Goal: Task Accomplishment & Management: Use online tool/utility

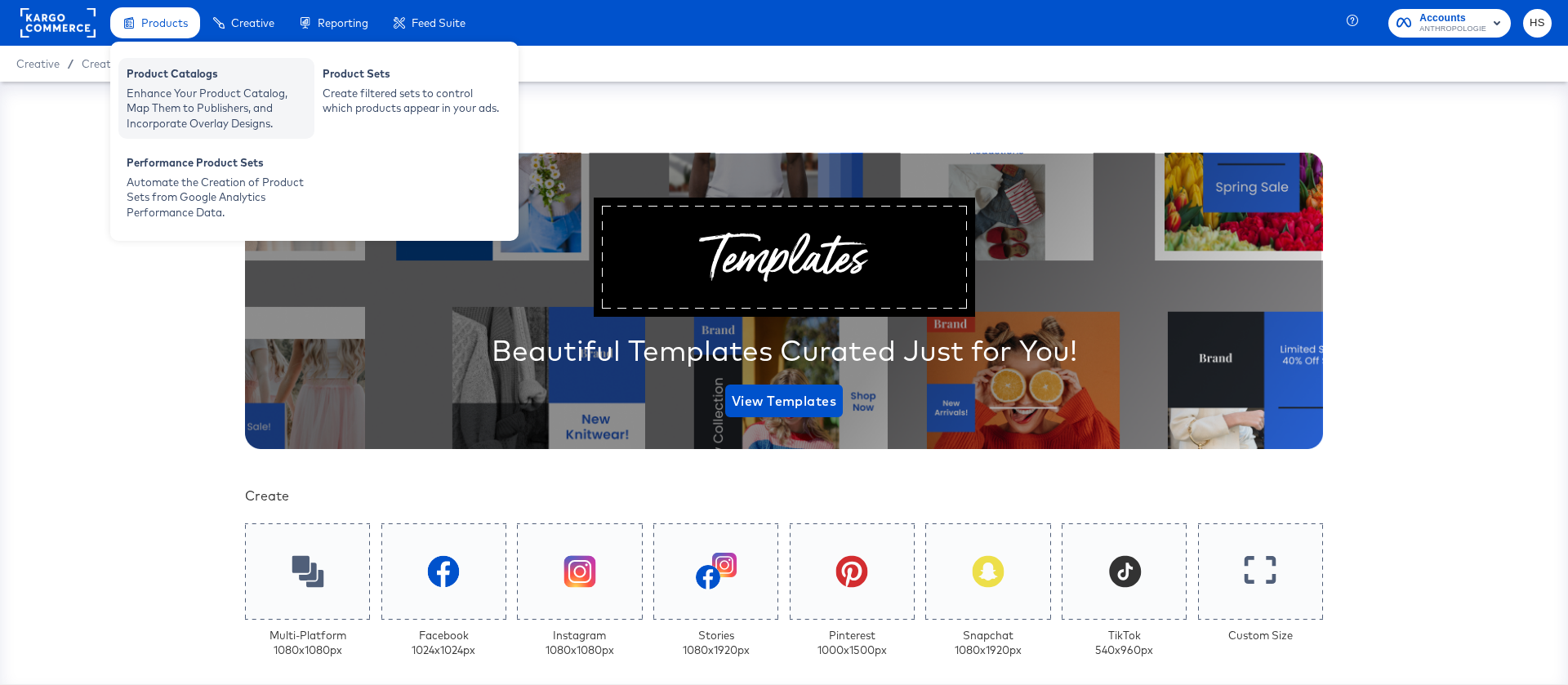
click at [183, 103] on div "Enhance Your Product Catalog, Map Them to Publishers, and Incorporate Overlay D…" at bounding box center [215, 108] width 179 height 46
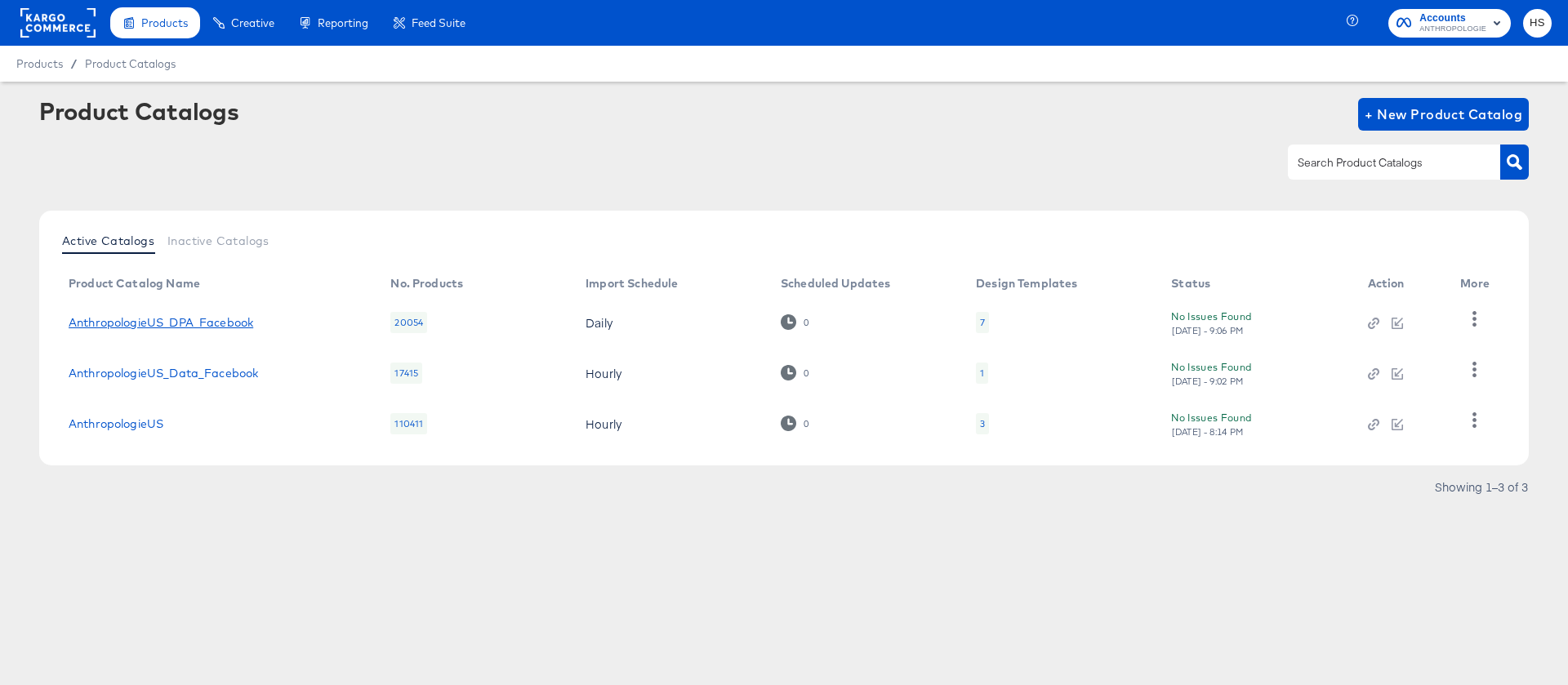
click at [205, 322] on link "AnthropologieUS_DPA_Facebook" at bounding box center [160, 323] width 185 height 14
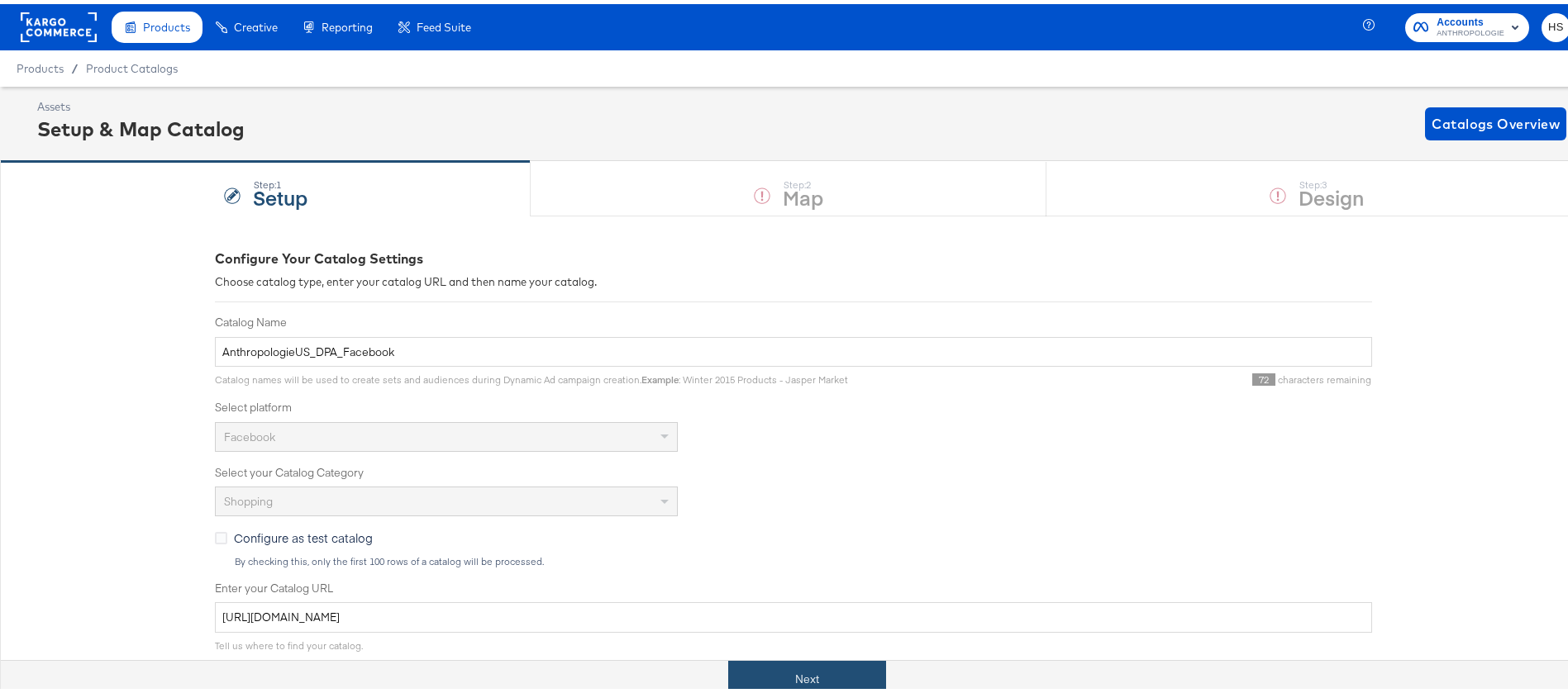
click at [815, 661] on button "Next" at bounding box center [806, 675] width 158 height 37
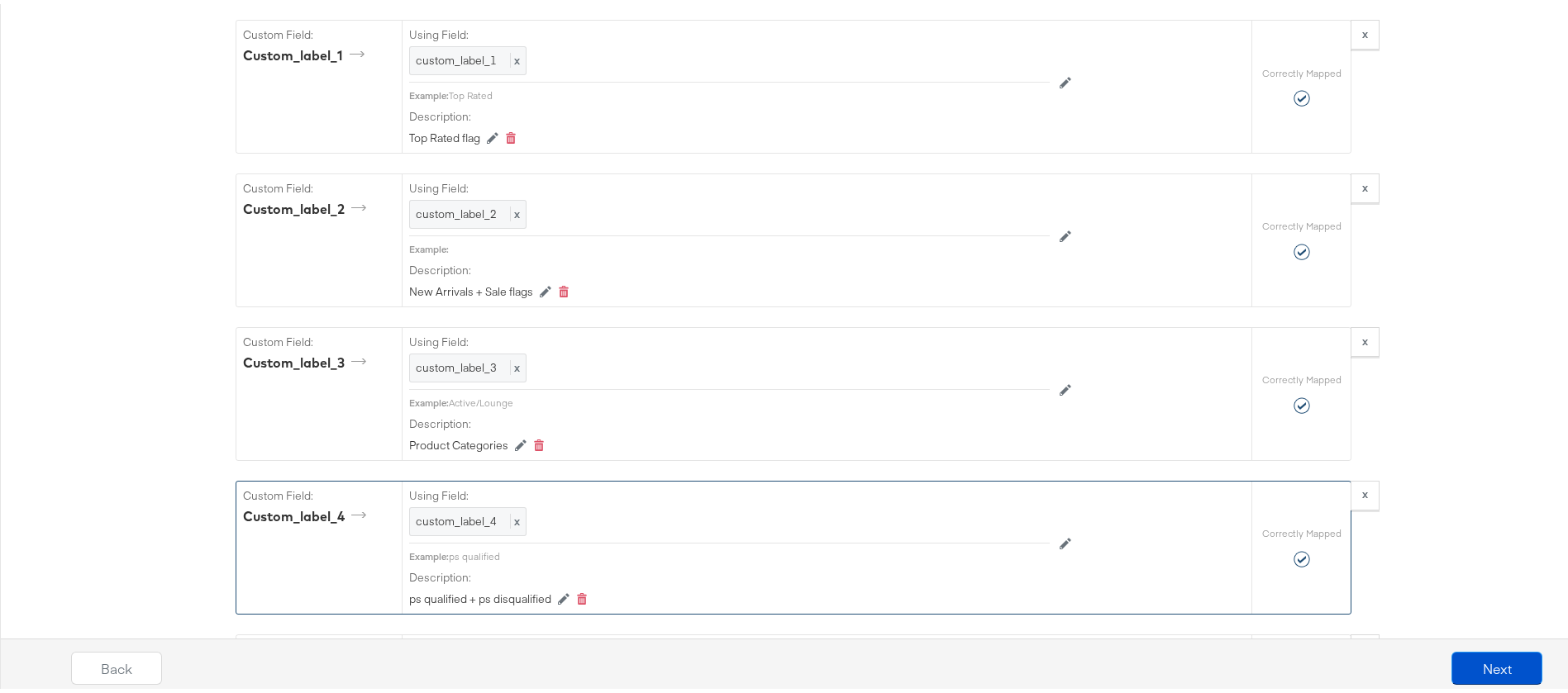
scroll to position [4078, 0]
click at [1456, 649] on button "Next" at bounding box center [1497, 665] width 91 height 33
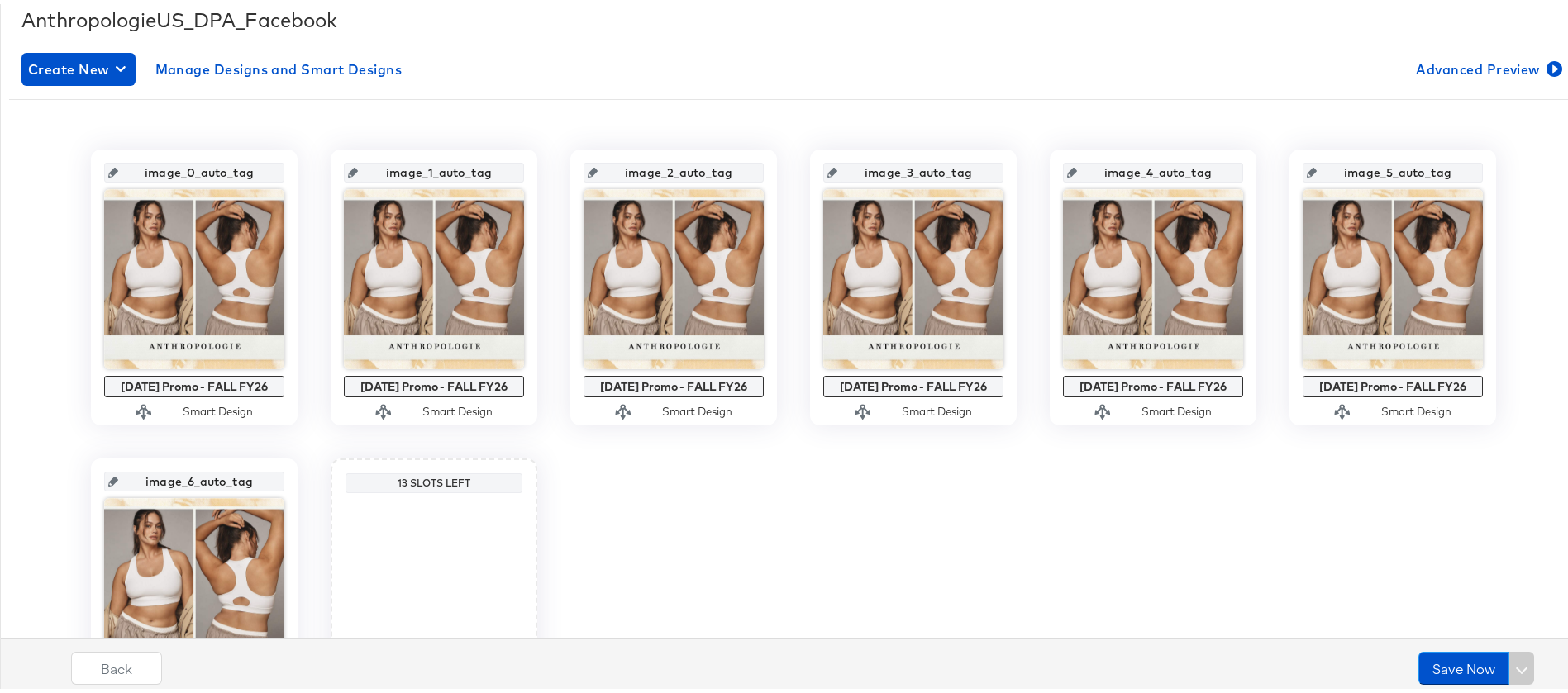
scroll to position [272, 0]
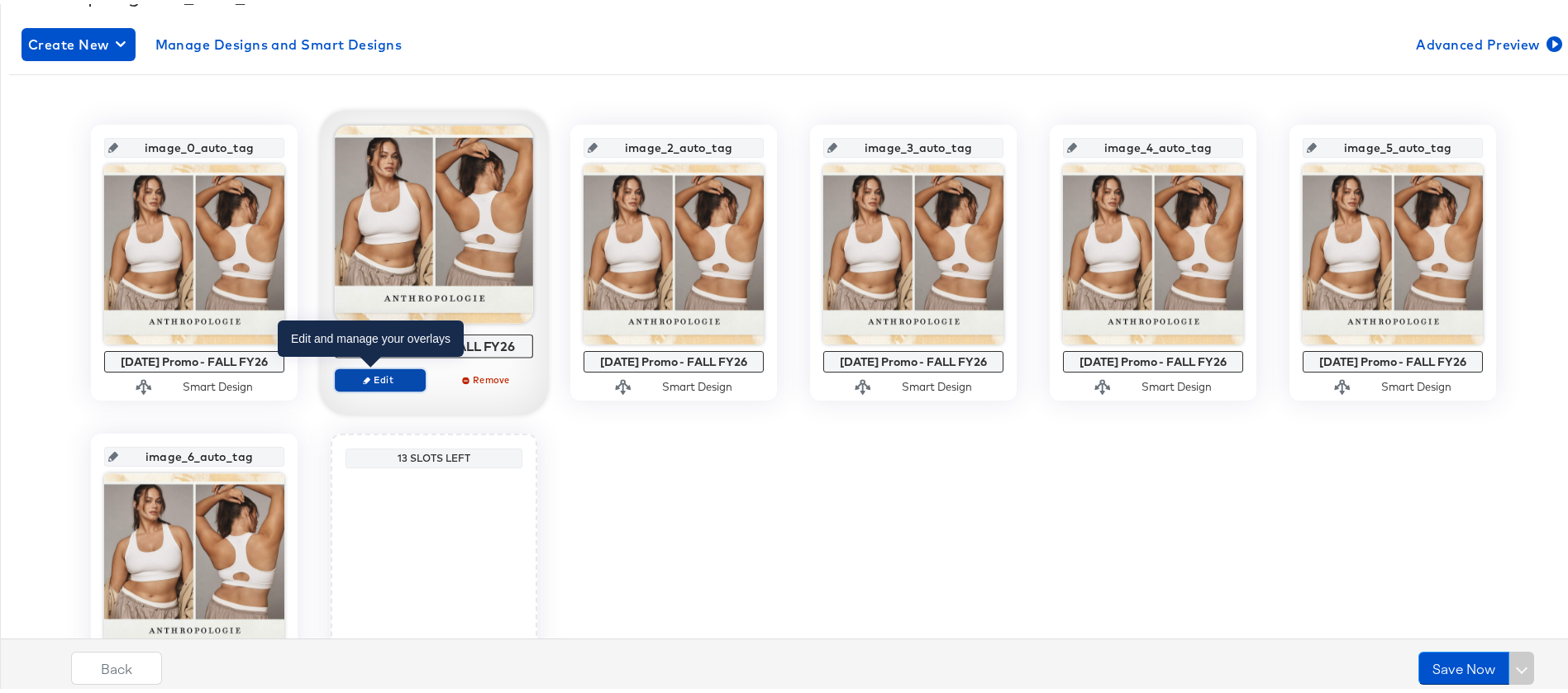
click at [370, 374] on span "Edit" at bounding box center [379, 376] width 76 height 13
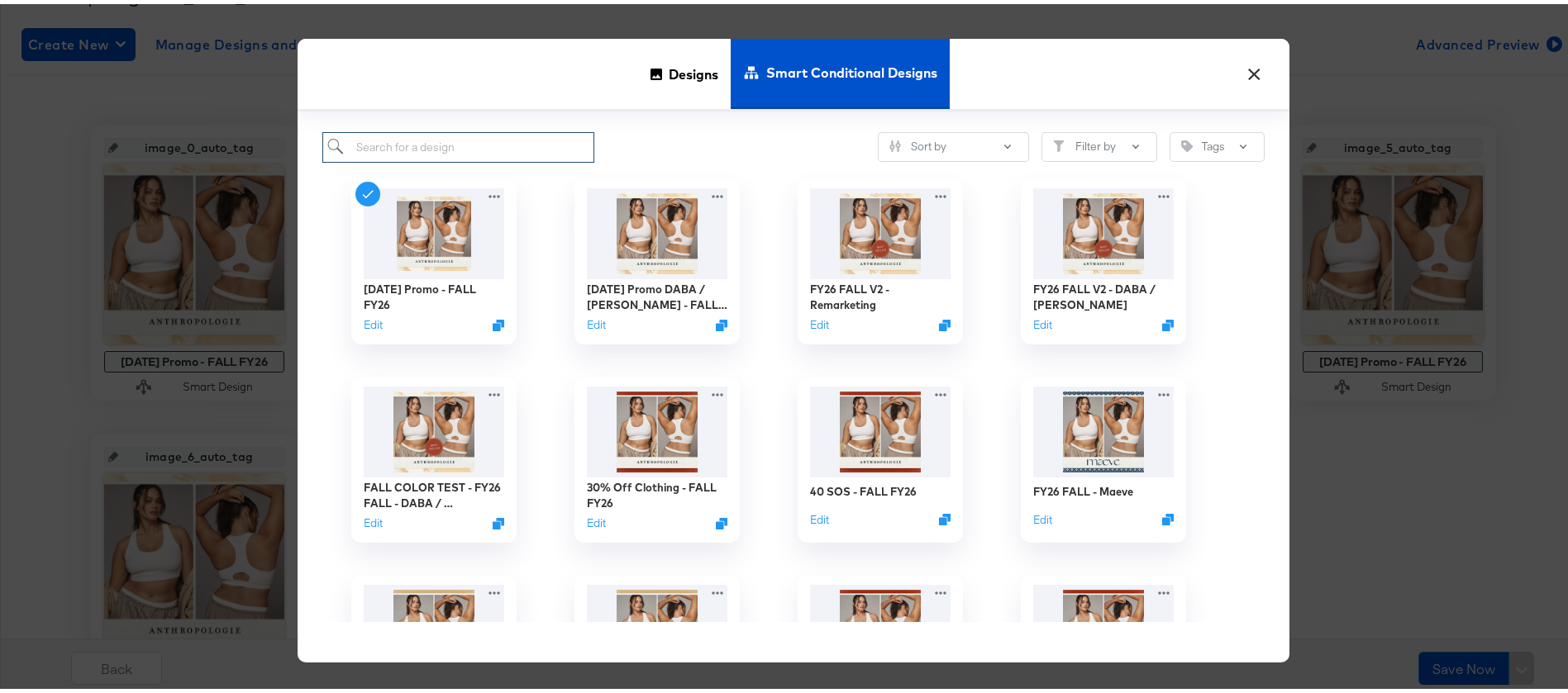
click at [420, 154] on input "search" at bounding box center [458, 143] width 272 height 31
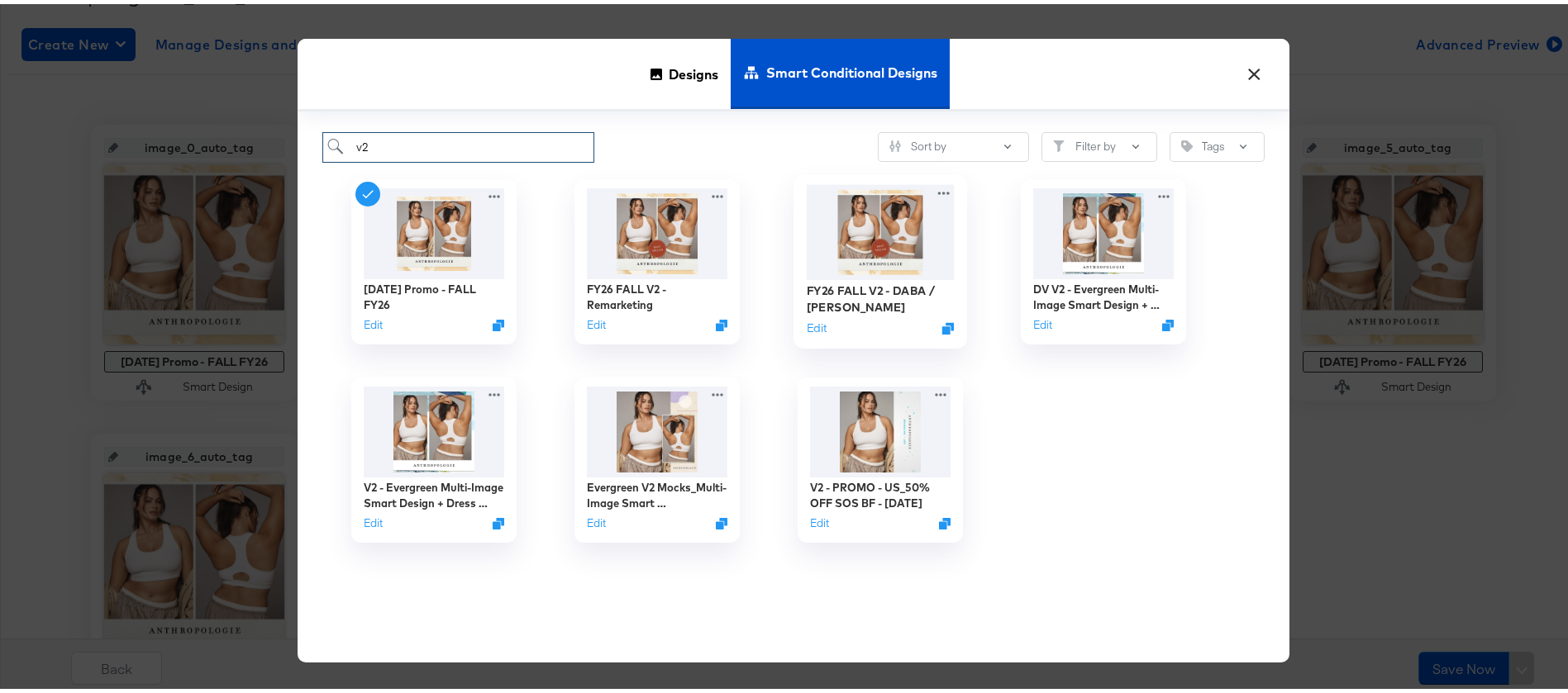
type input "v2"
click at [877, 207] on img at bounding box center [881, 228] width 148 height 95
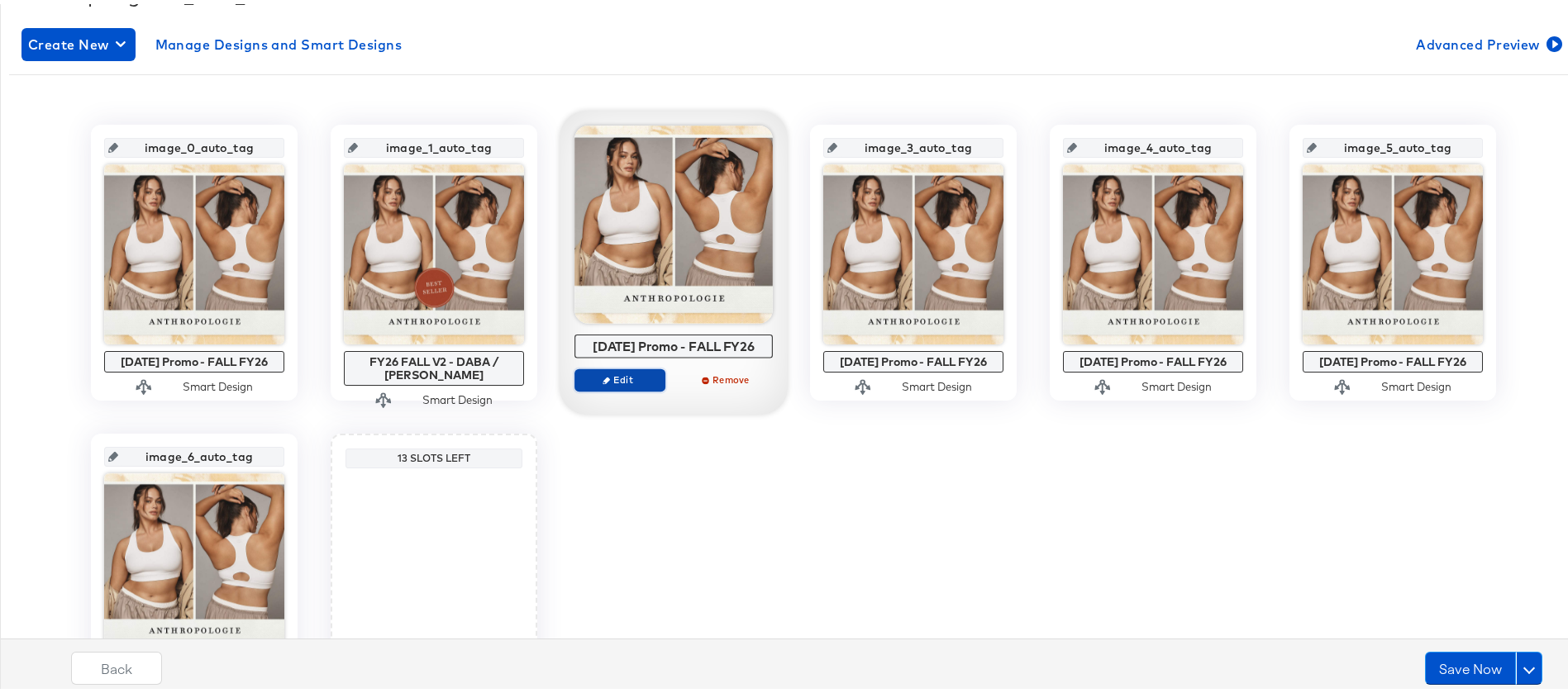
click at [597, 382] on span "Edit" at bounding box center [619, 376] width 76 height 13
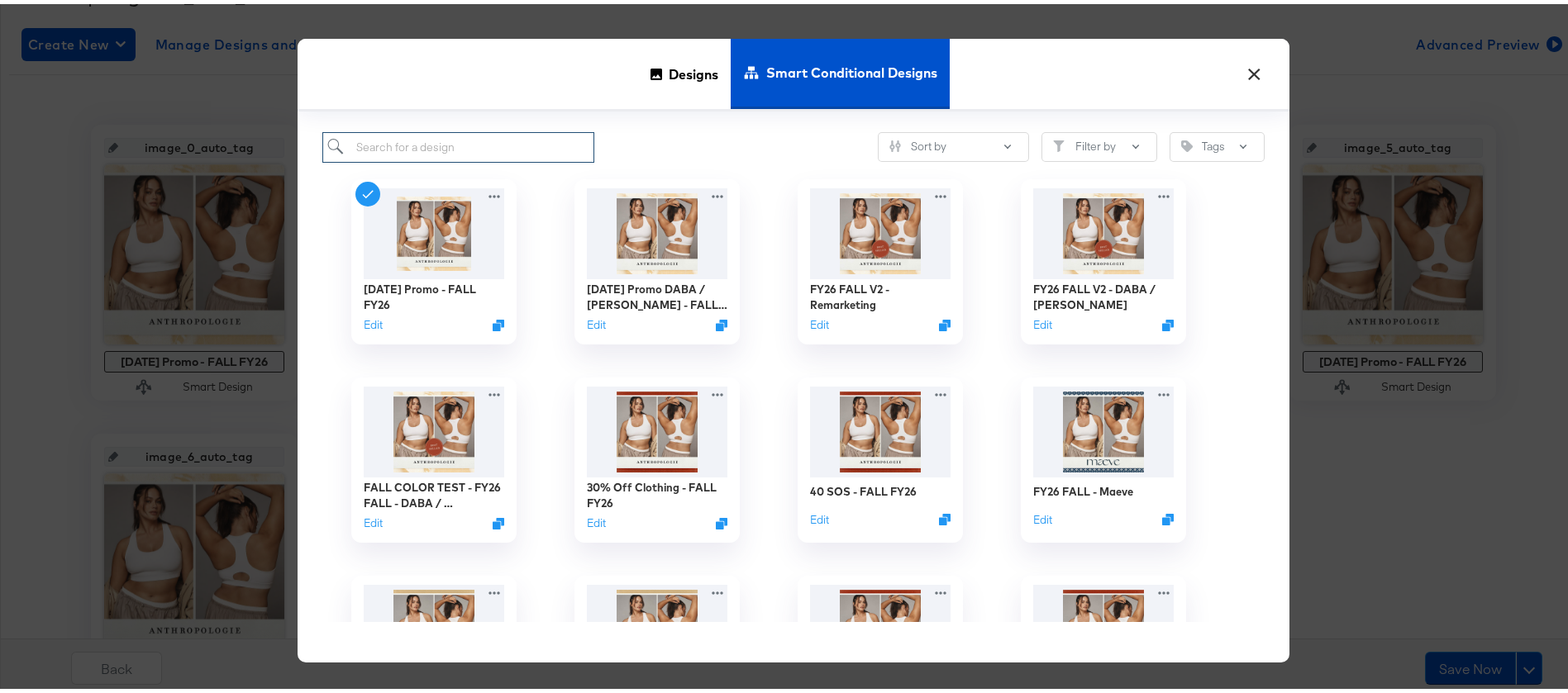
click at [483, 152] on input "search" at bounding box center [458, 143] width 272 height 31
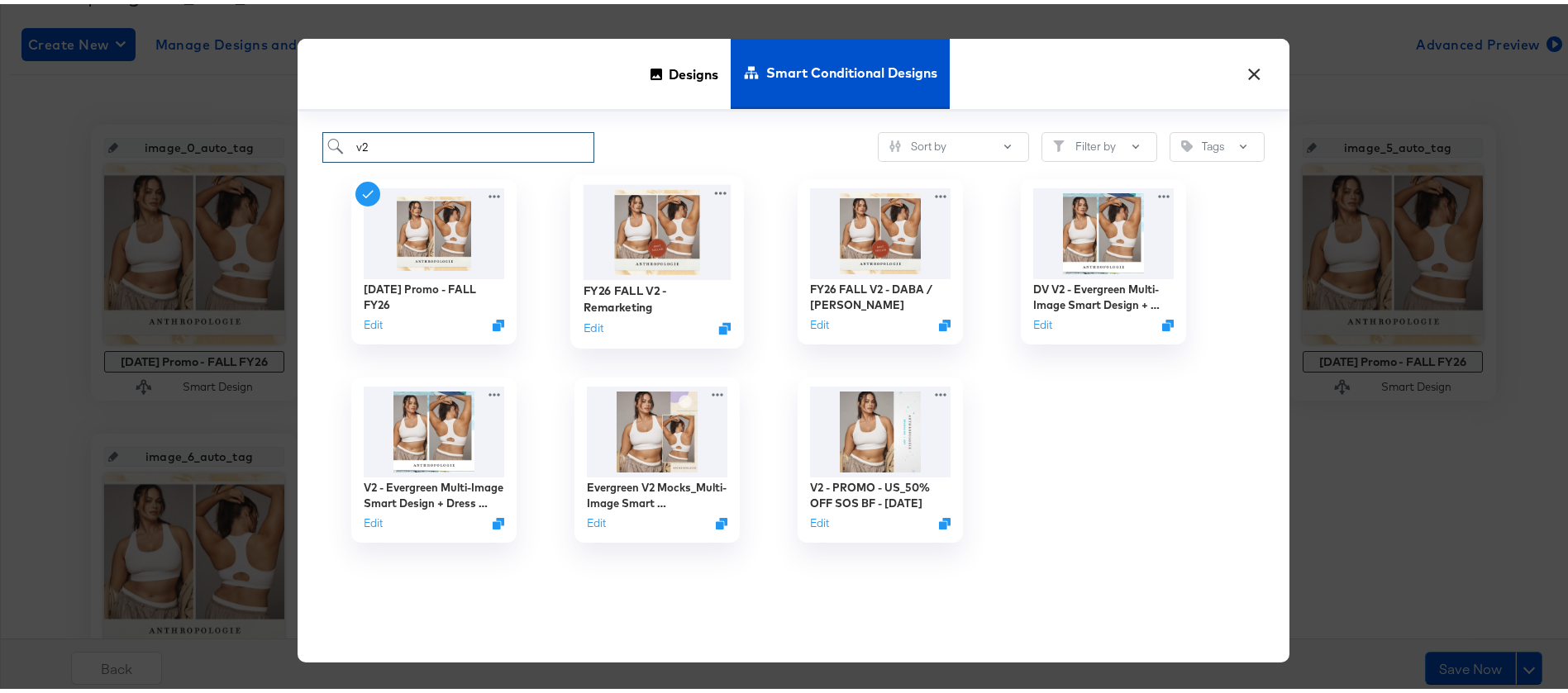
type input "v2"
click at [644, 239] on img at bounding box center [658, 228] width 148 height 95
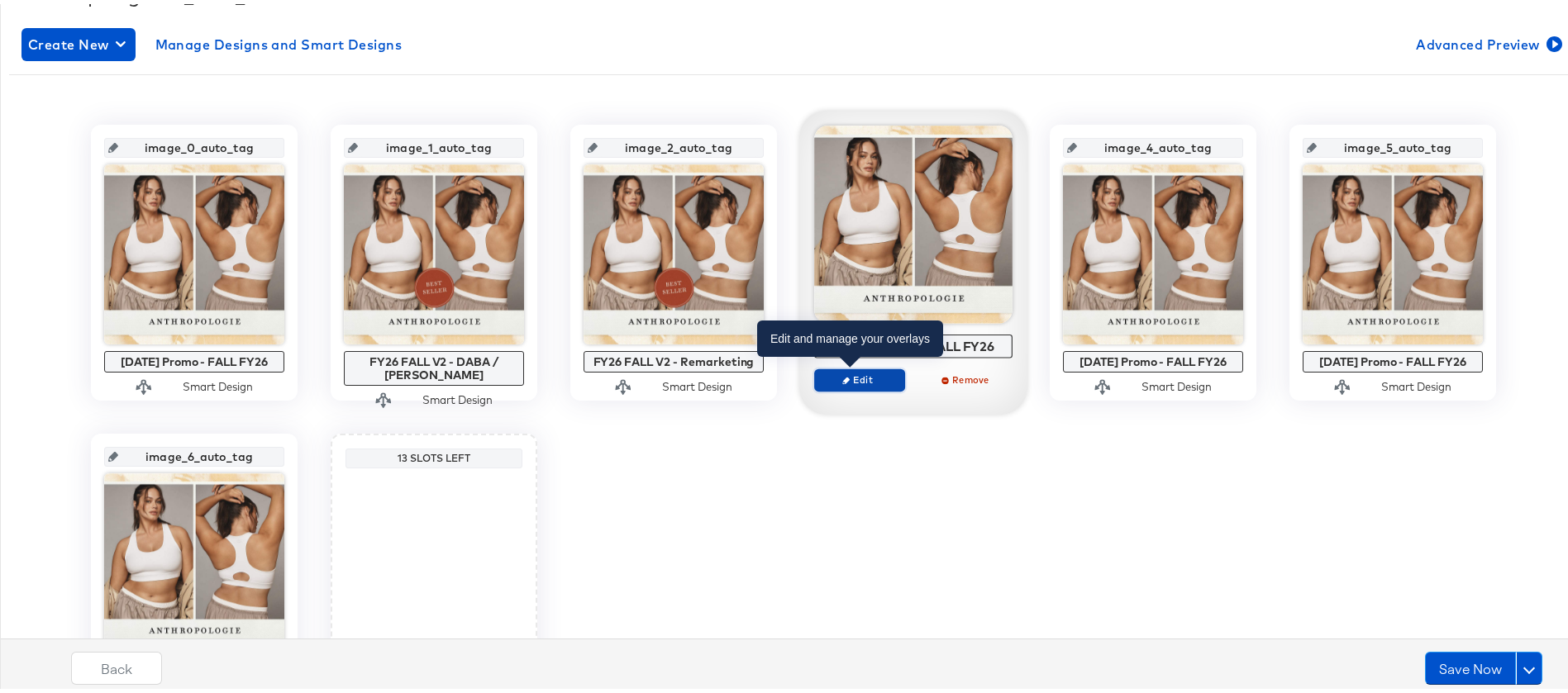
click at [868, 377] on span "Edit" at bounding box center [859, 376] width 76 height 13
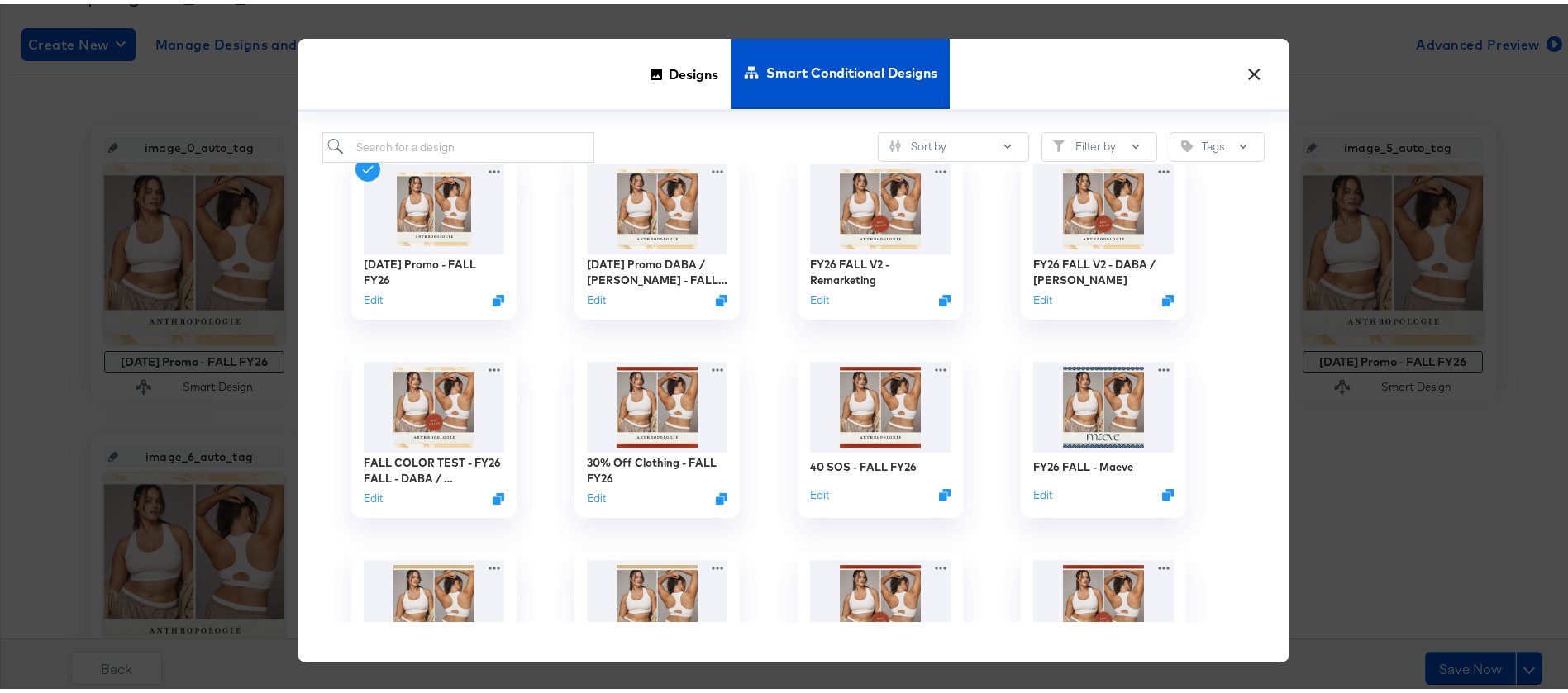
scroll to position [0, 0]
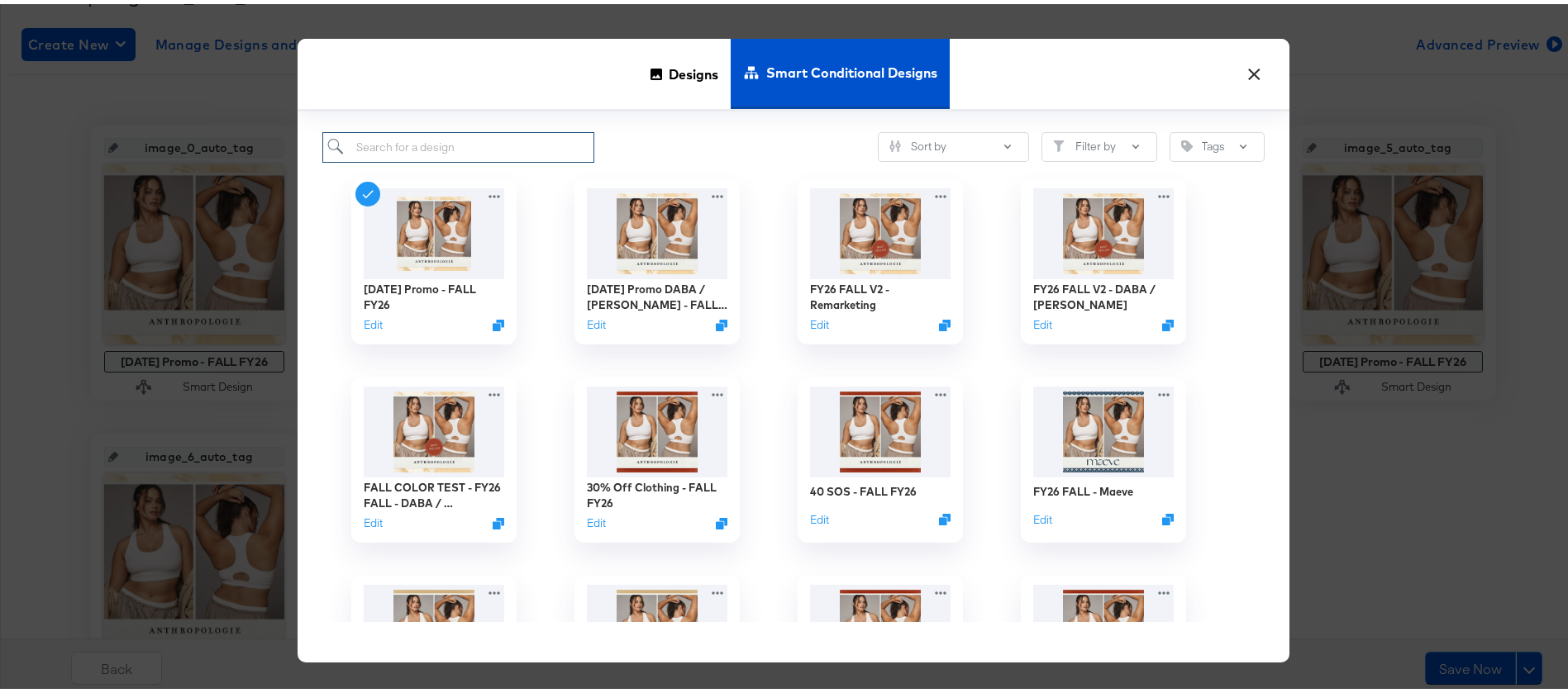
click at [566, 138] on input "search" at bounding box center [458, 143] width 272 height 31
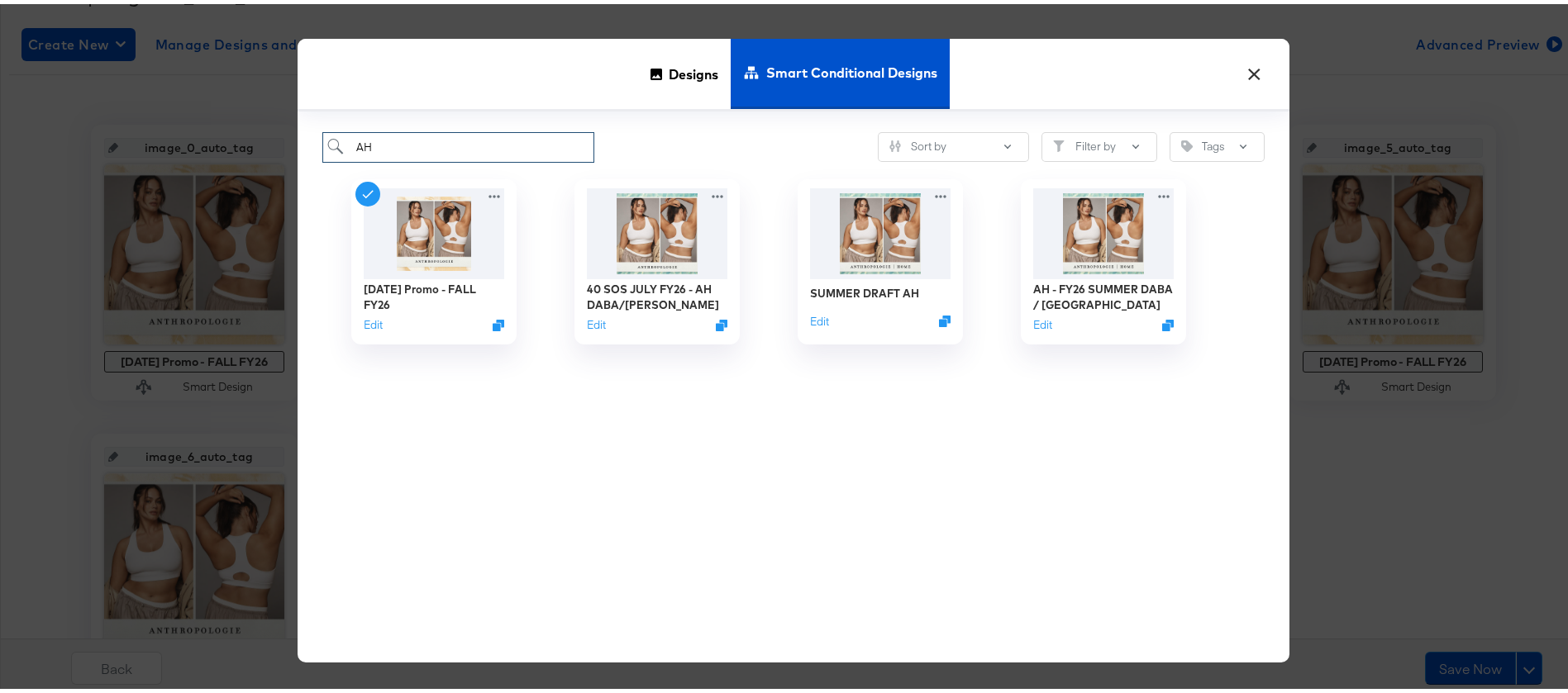
type input "A"
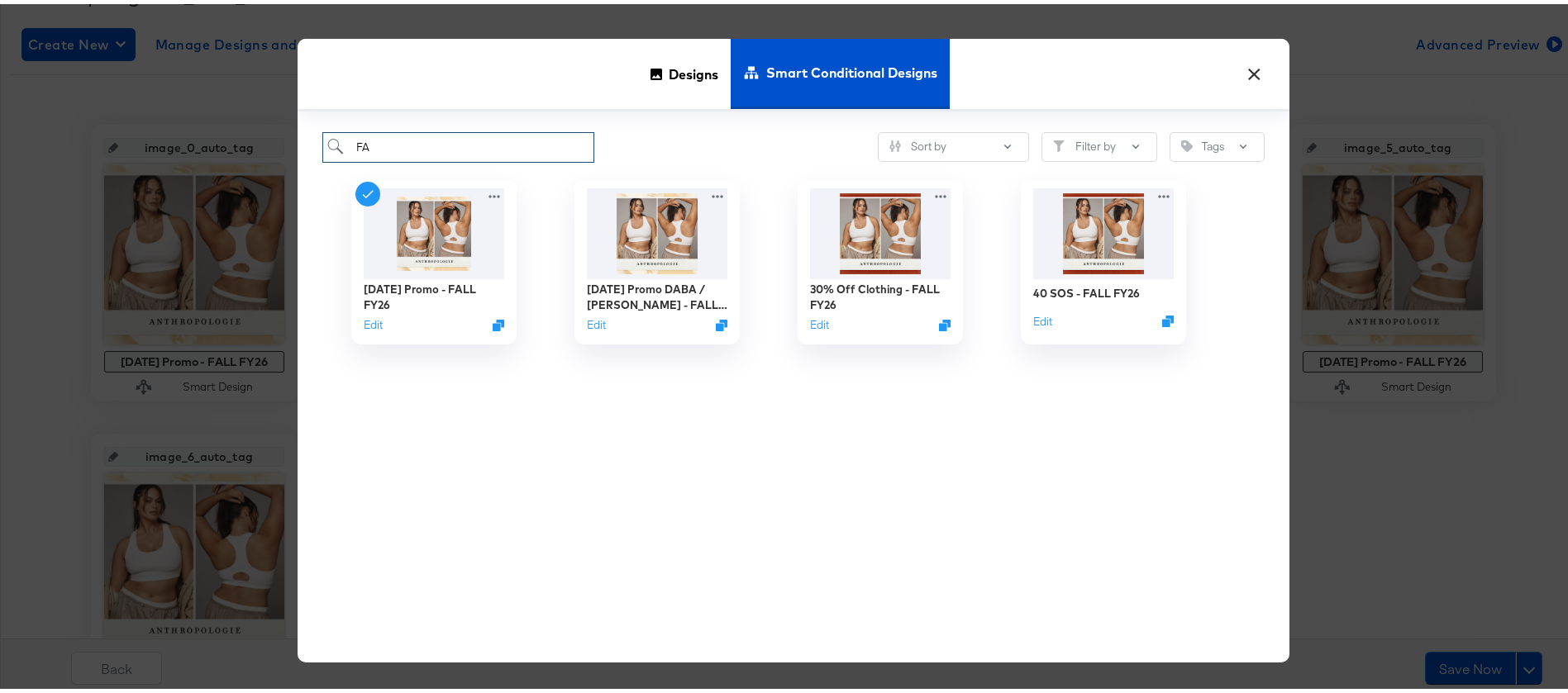
type input "F"
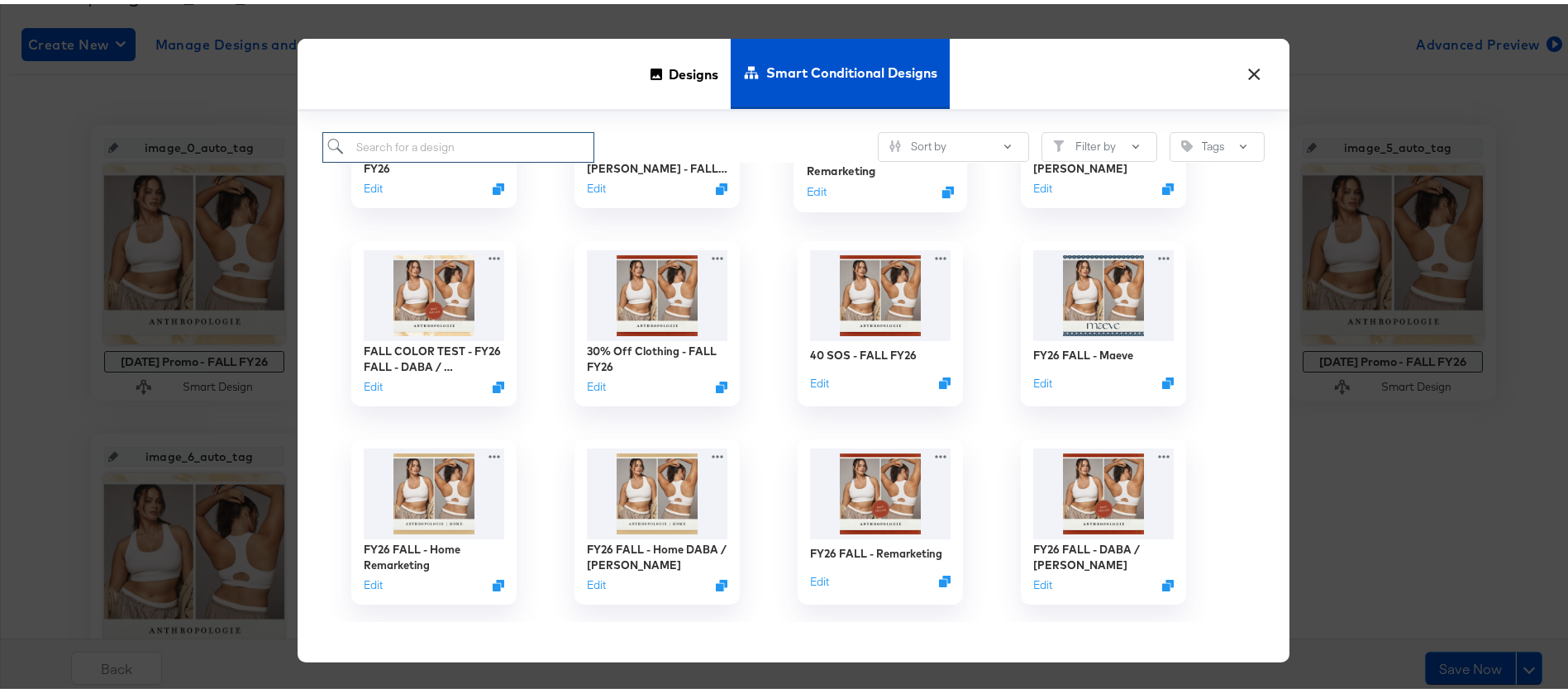
scroll to position [176, 0]
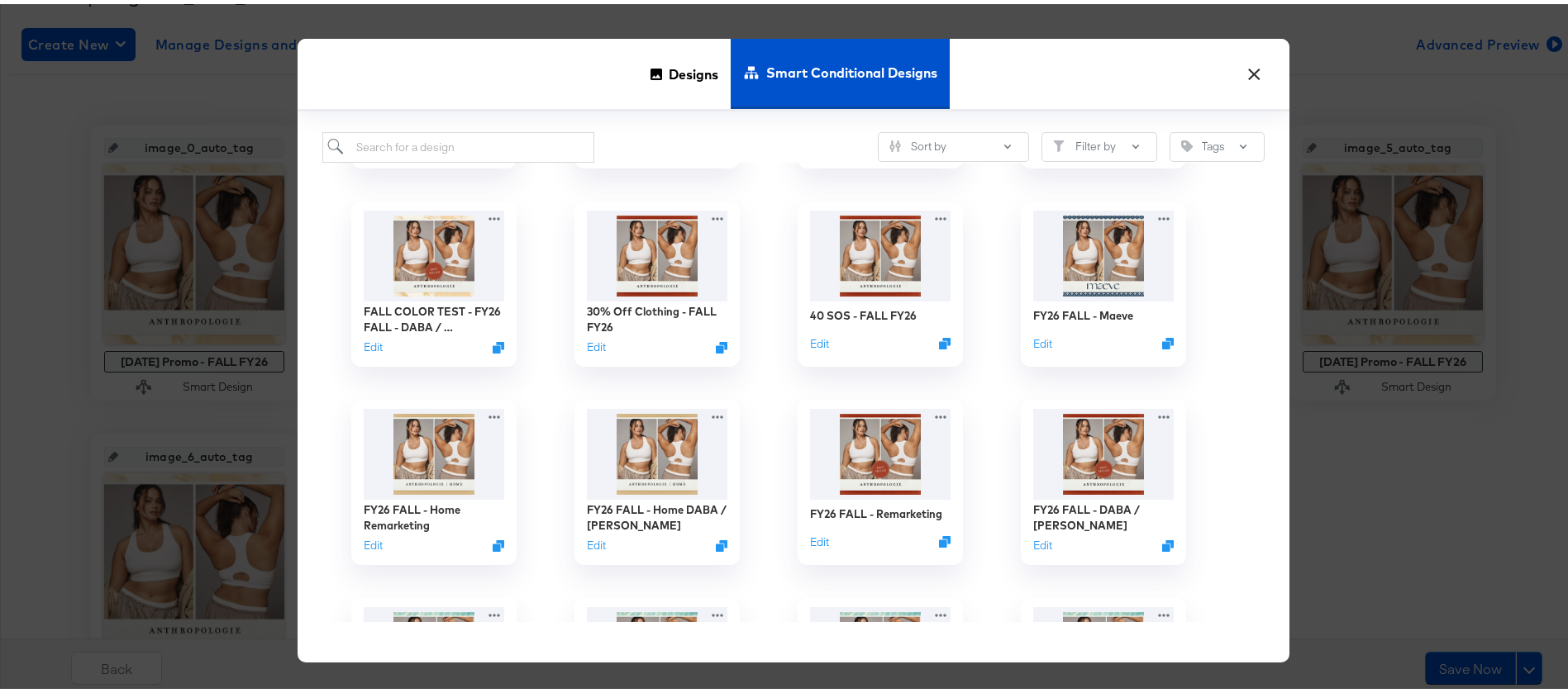
click at [1241, 78] on button "×" at bounding box center [1253, 66] width 30 height 30
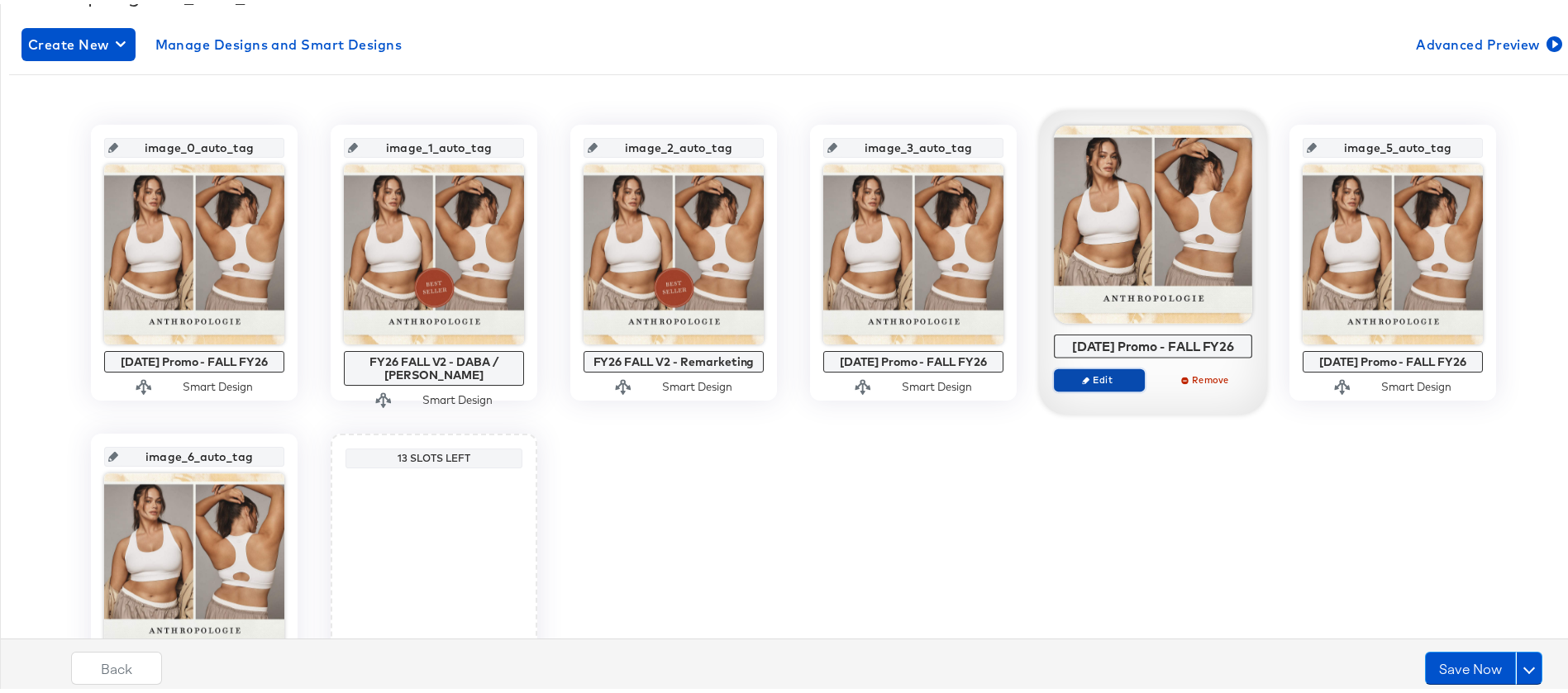
click at [1089, 381] on span "Edit" at bounding box center [1099, 376] width 76 height 13
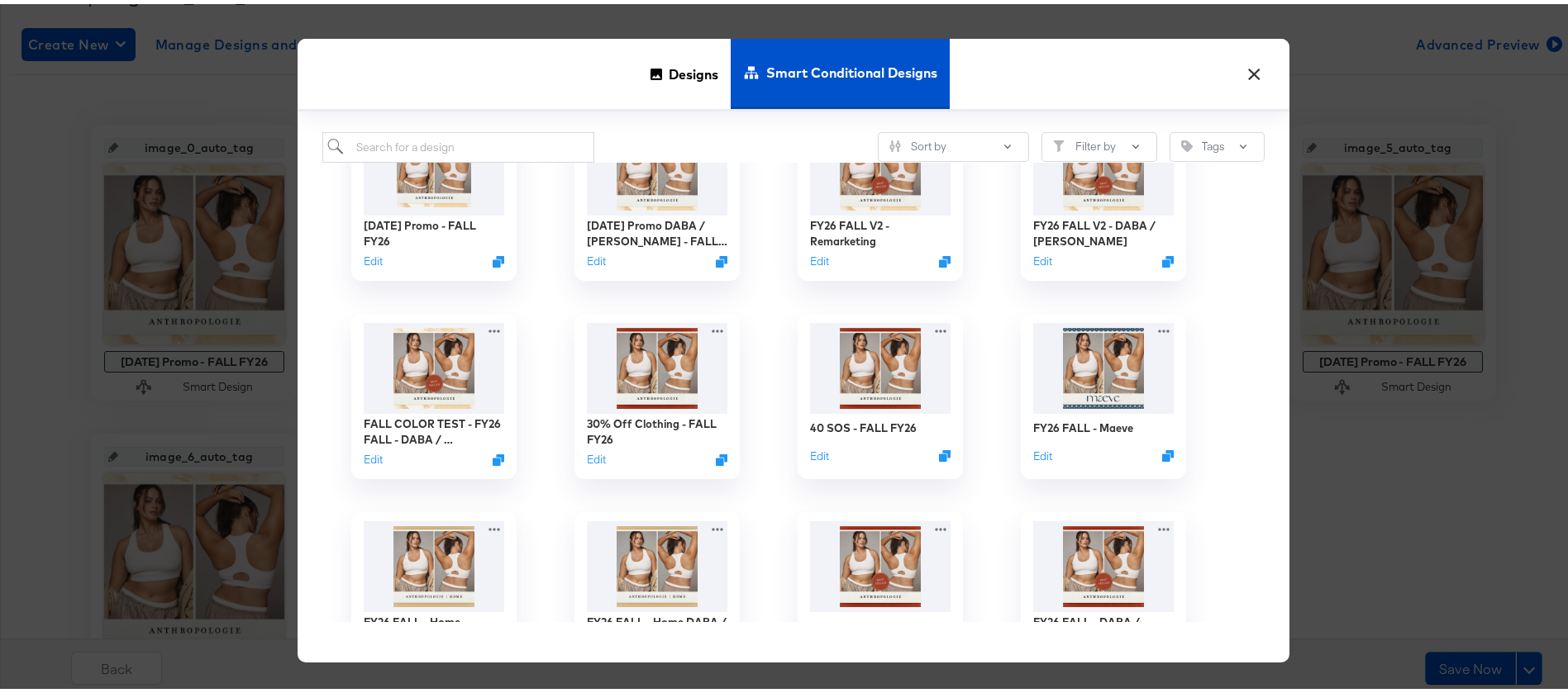
scroll to position [62, 0]
click at [1045, 358] on img at bounding box center [1104, 364] width 148 height 95
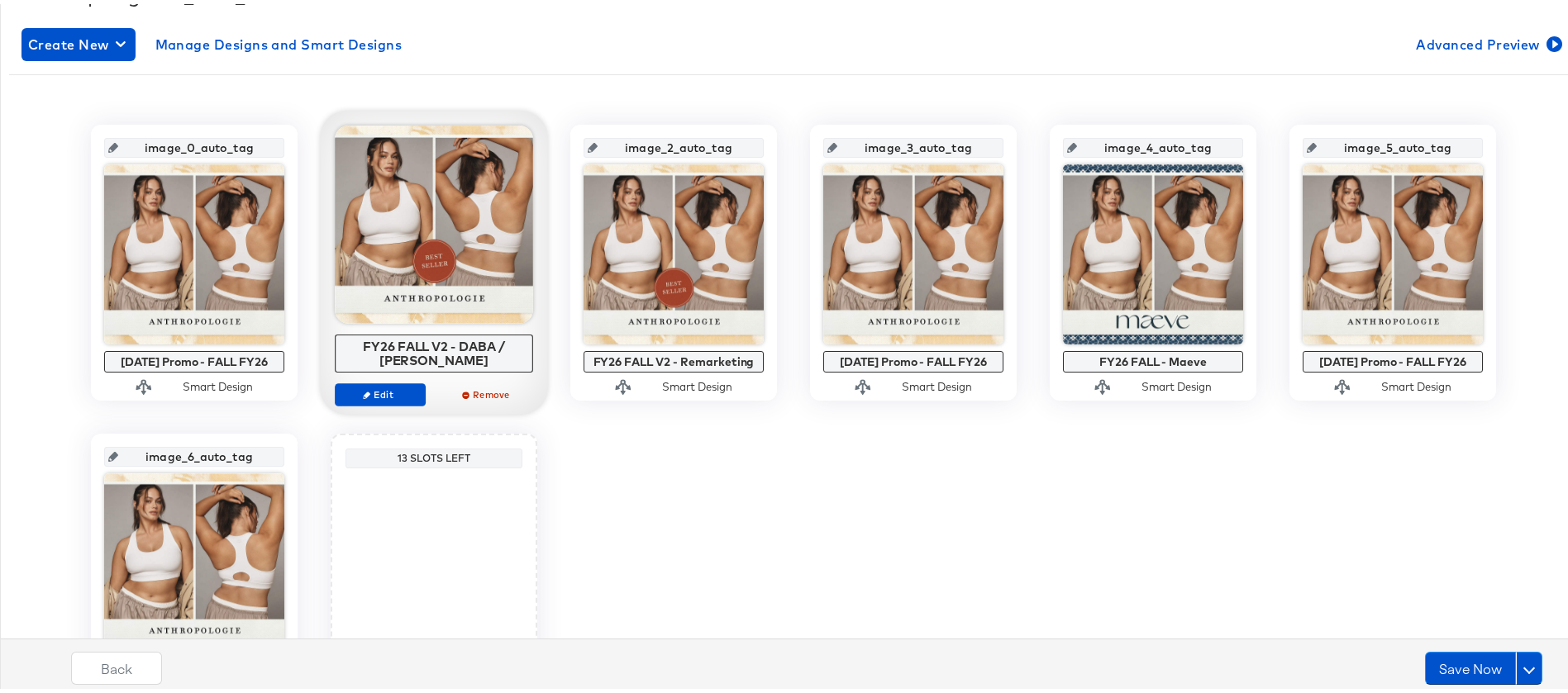
scroll to position [404, 0]
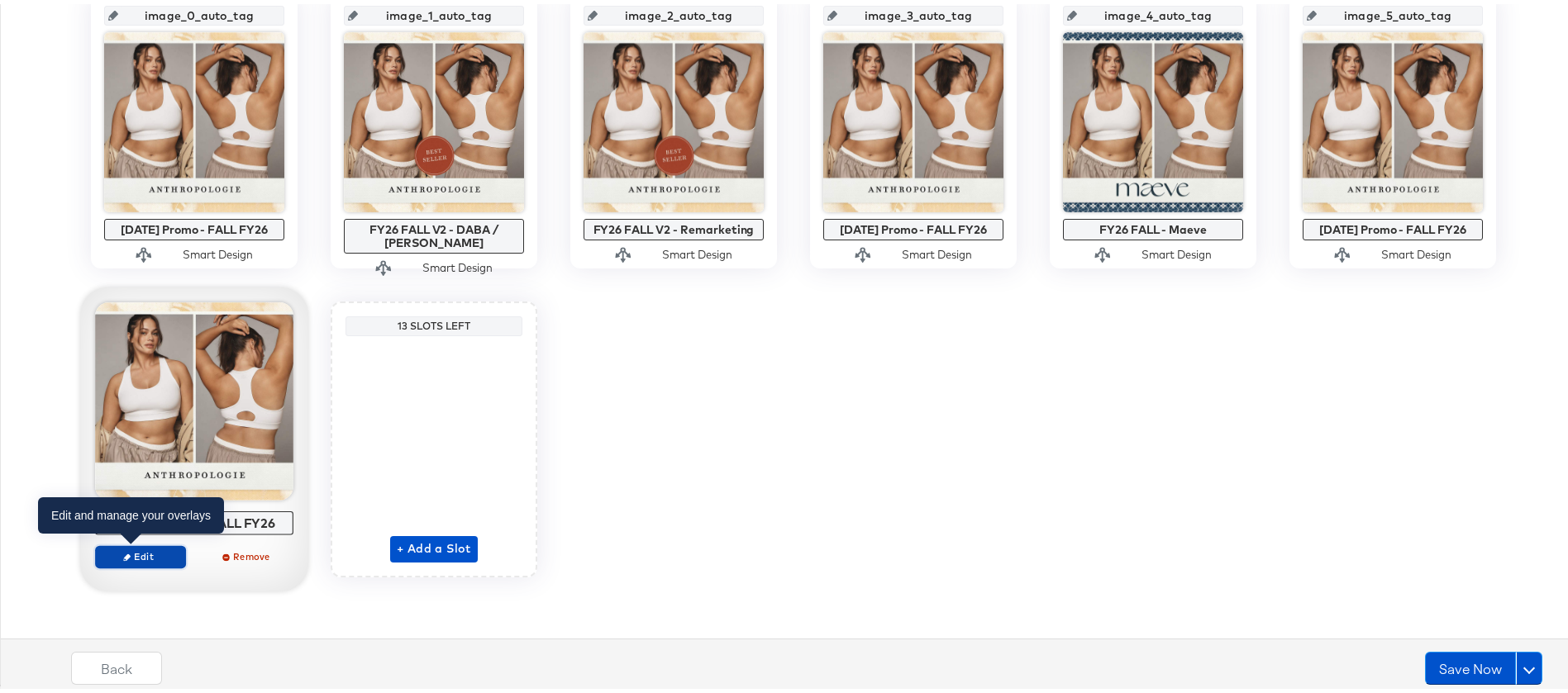
click at [127, 553] on span "Edit" at bounding box center [140, 553] width 76 height 13
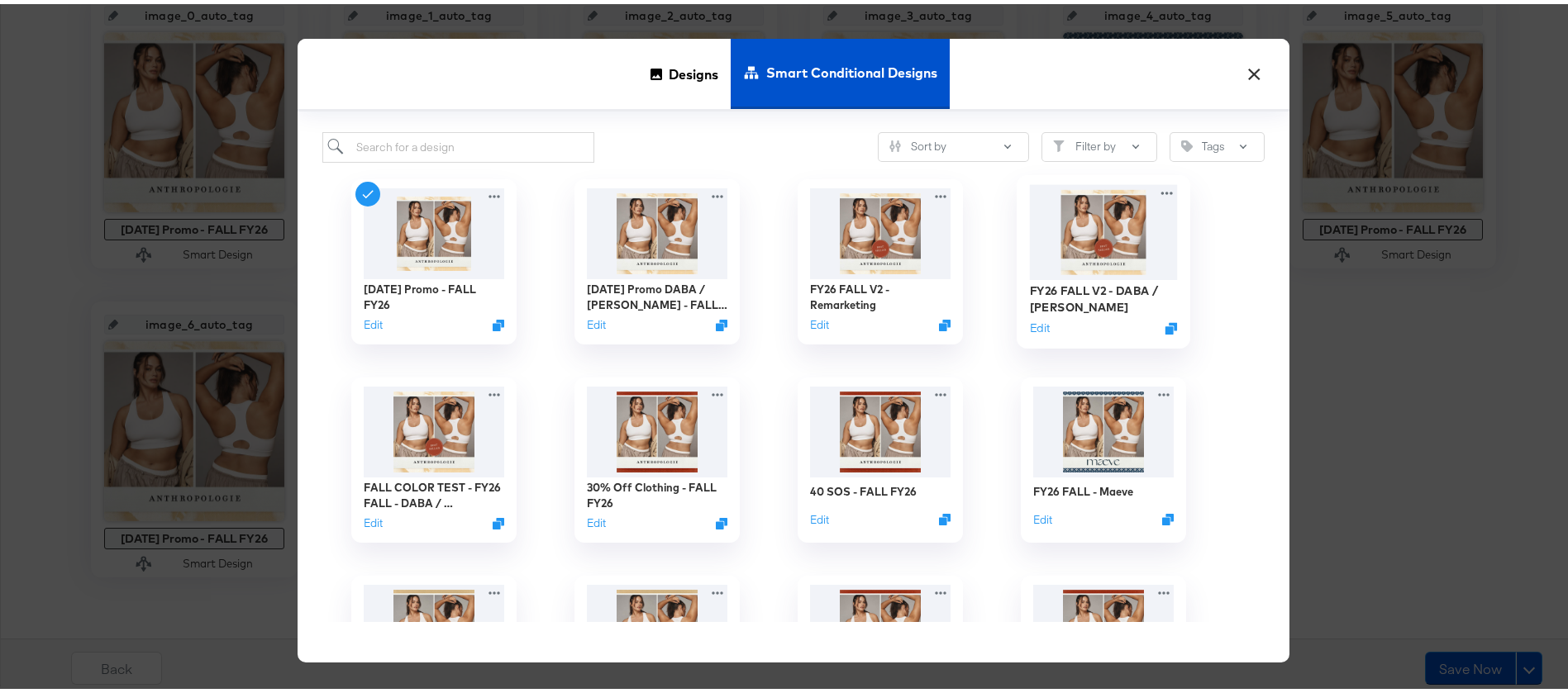
click at [1115, 186] on img at bounding box center [1104, 228] width 148 height 95
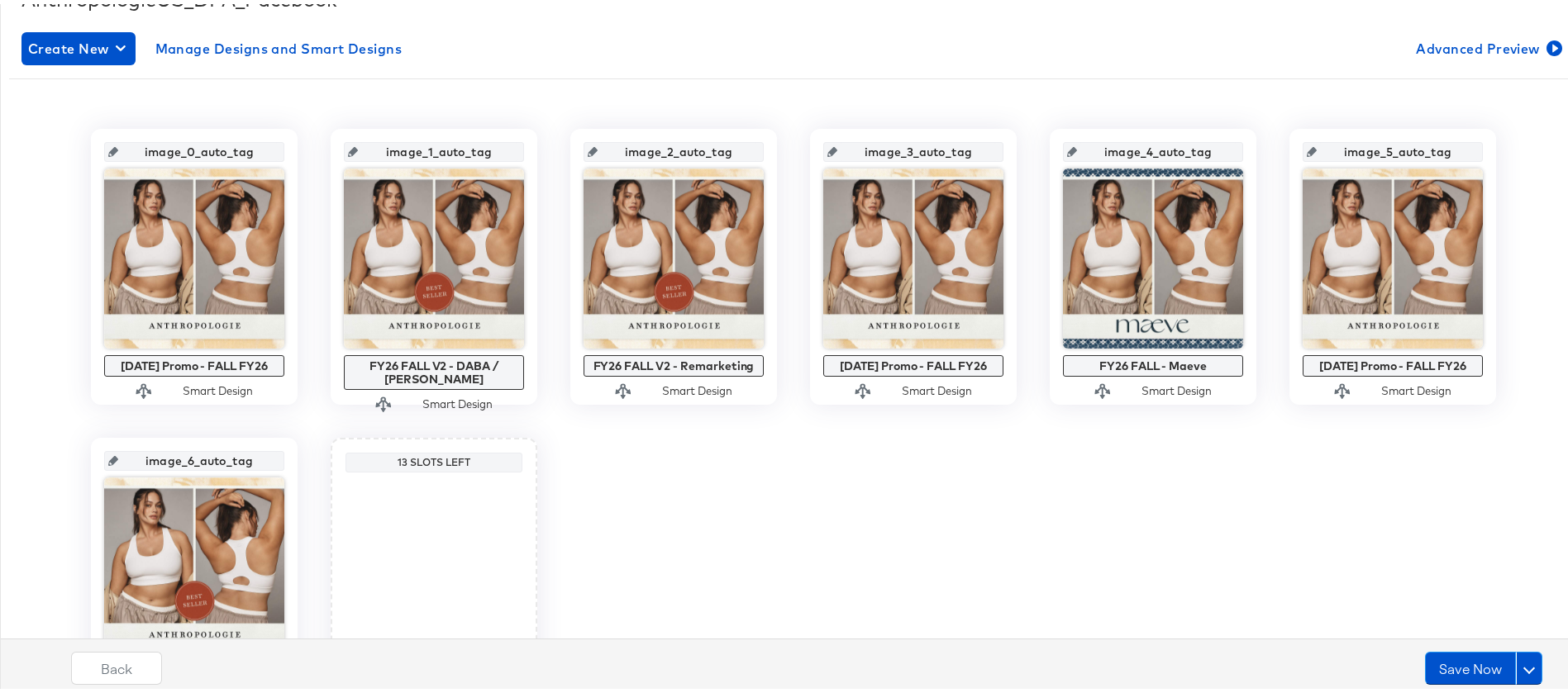
scroll to position [264, 0]
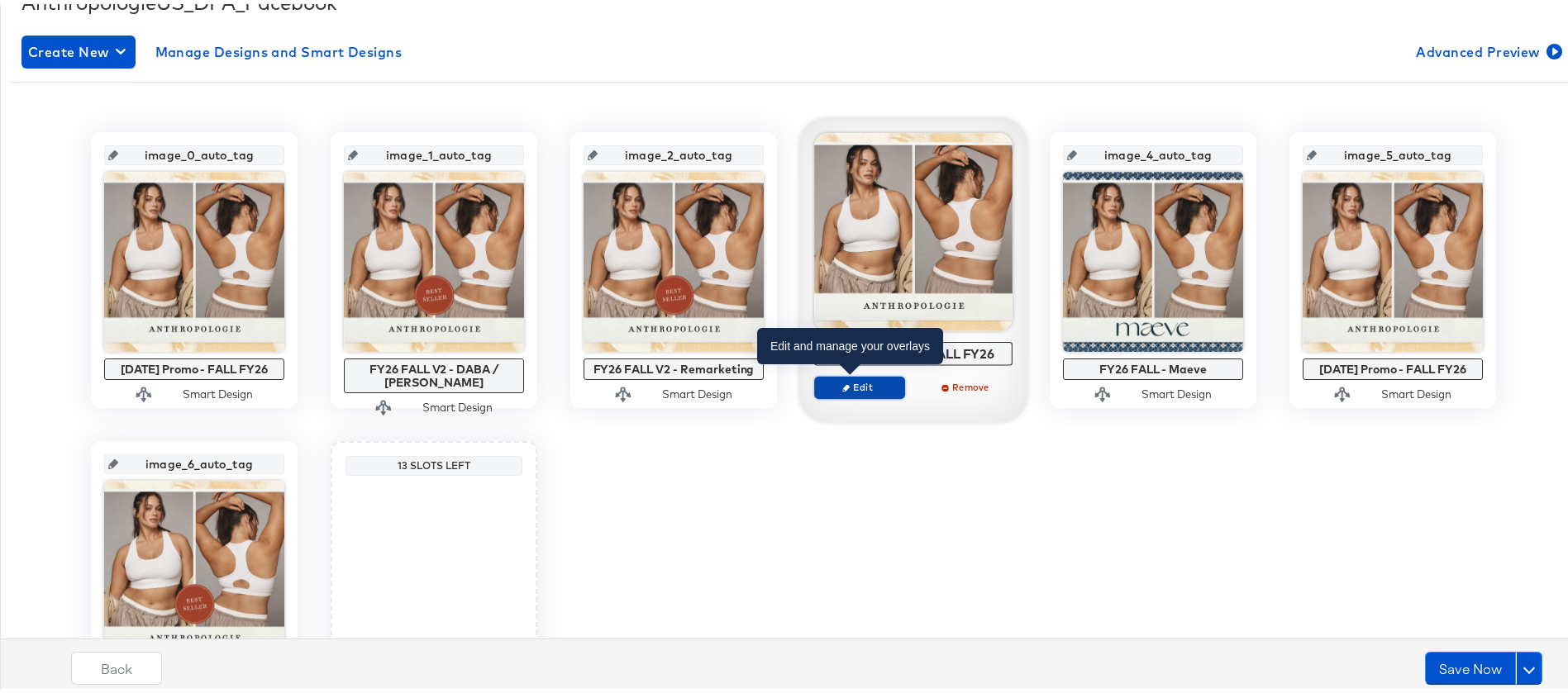
click at [874, 391] on button "Edit" at bounding box center [860, 383] width 91 height 23
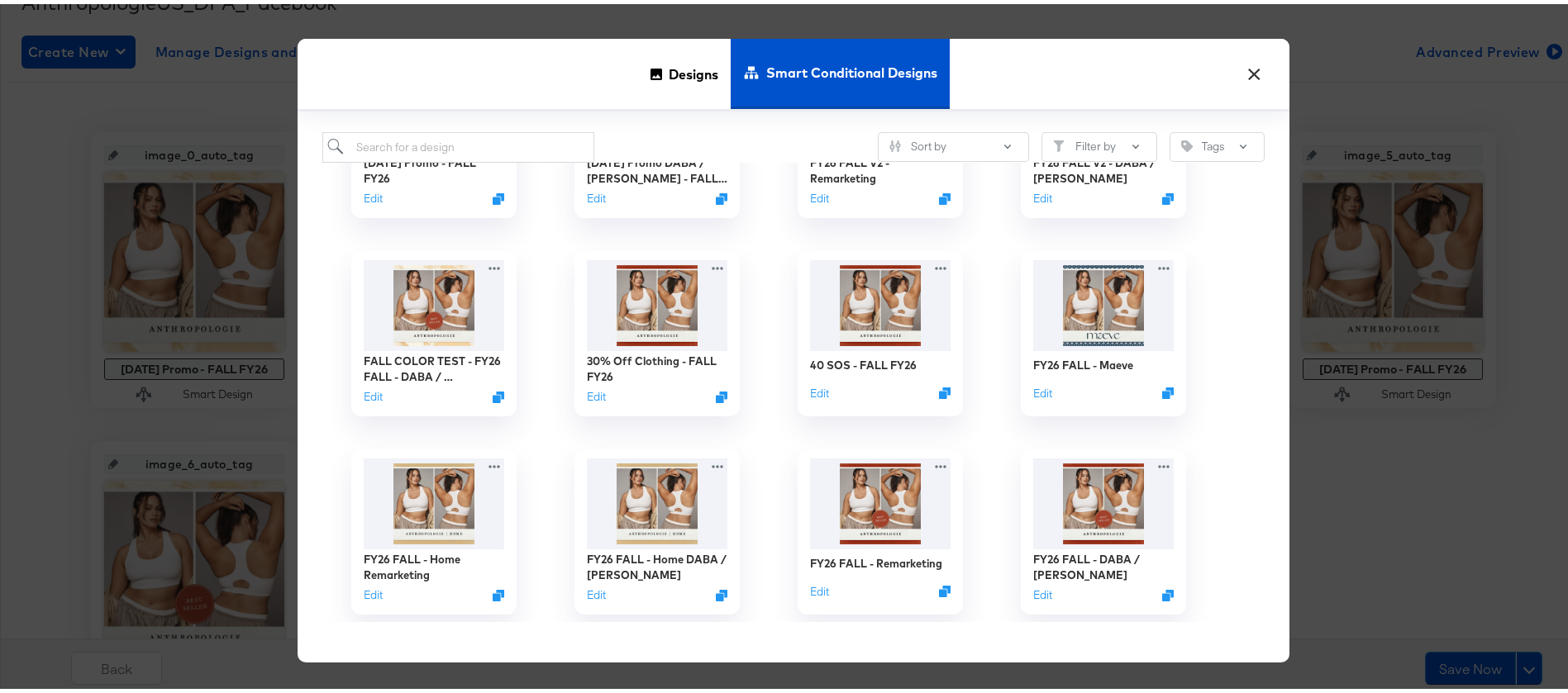
scroll to position [171, 0]
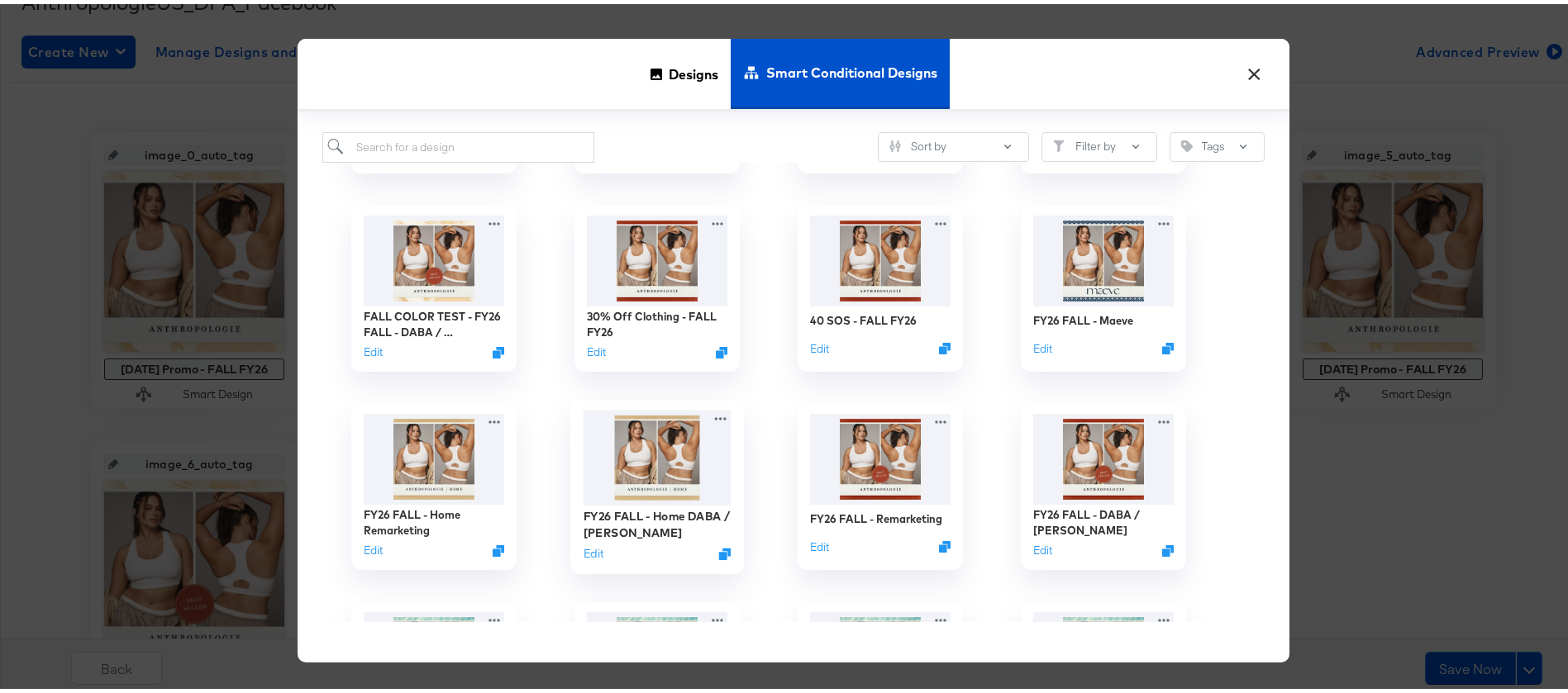
click at [680, 439] on img at bounding box center [658, 453] width 148 height 95
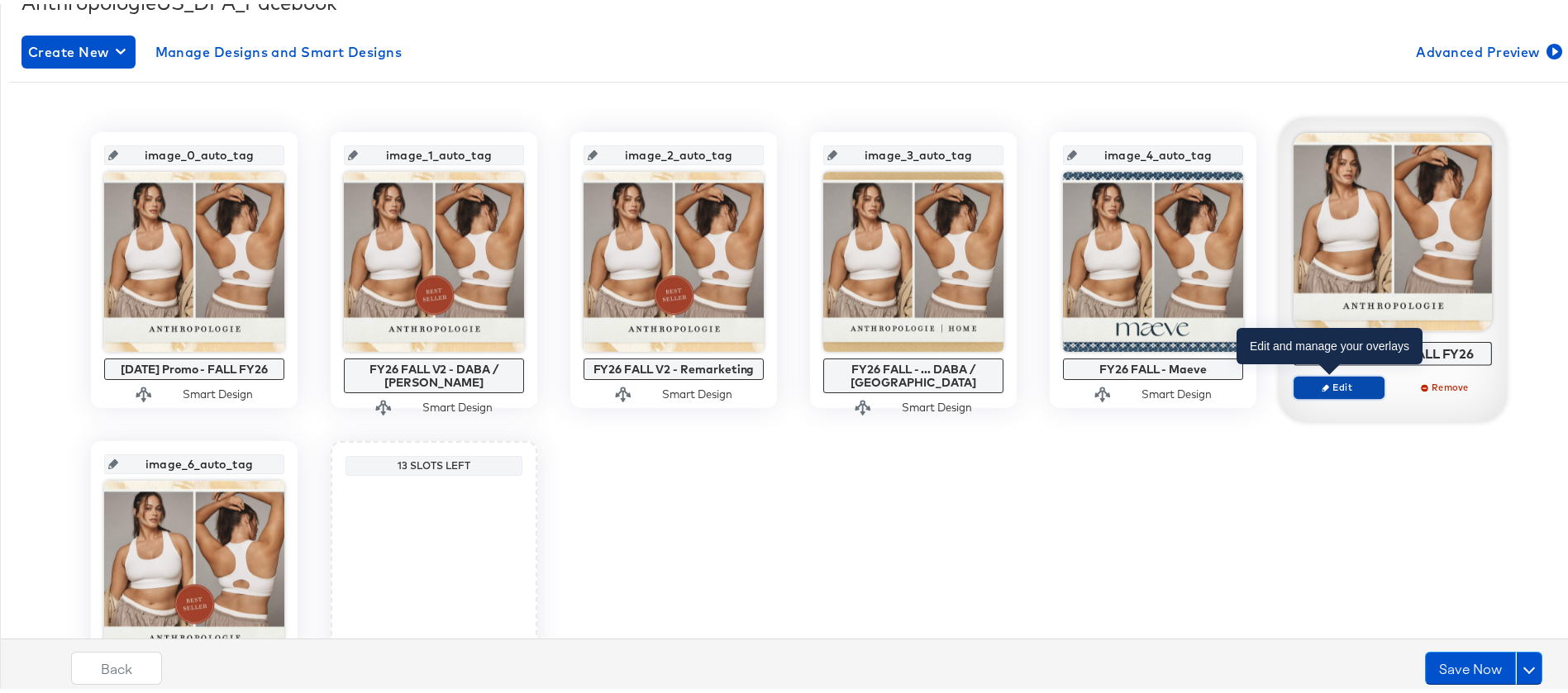
click at [1336, 381] on span "Edit" at bounding box center [1338, 383] width 76 height 13
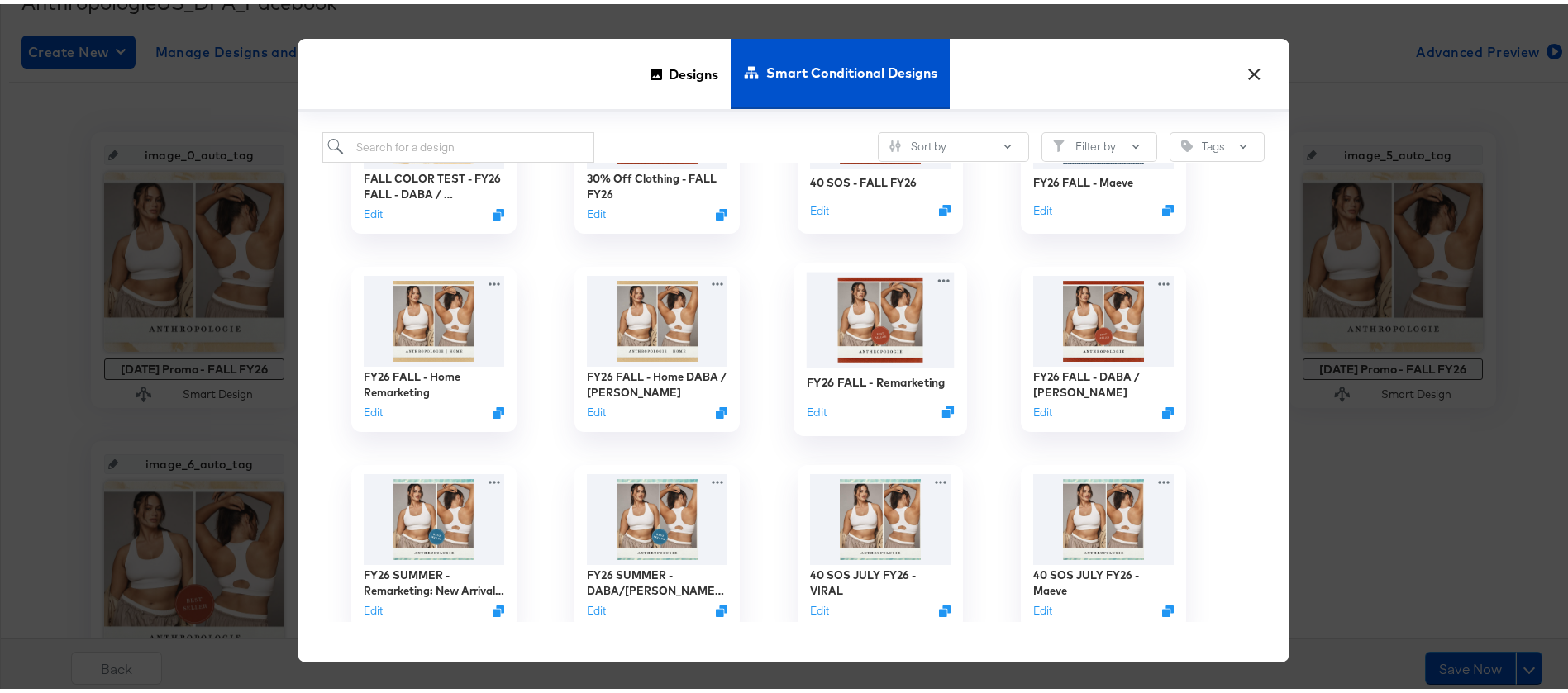
scroll to position [305, 0]
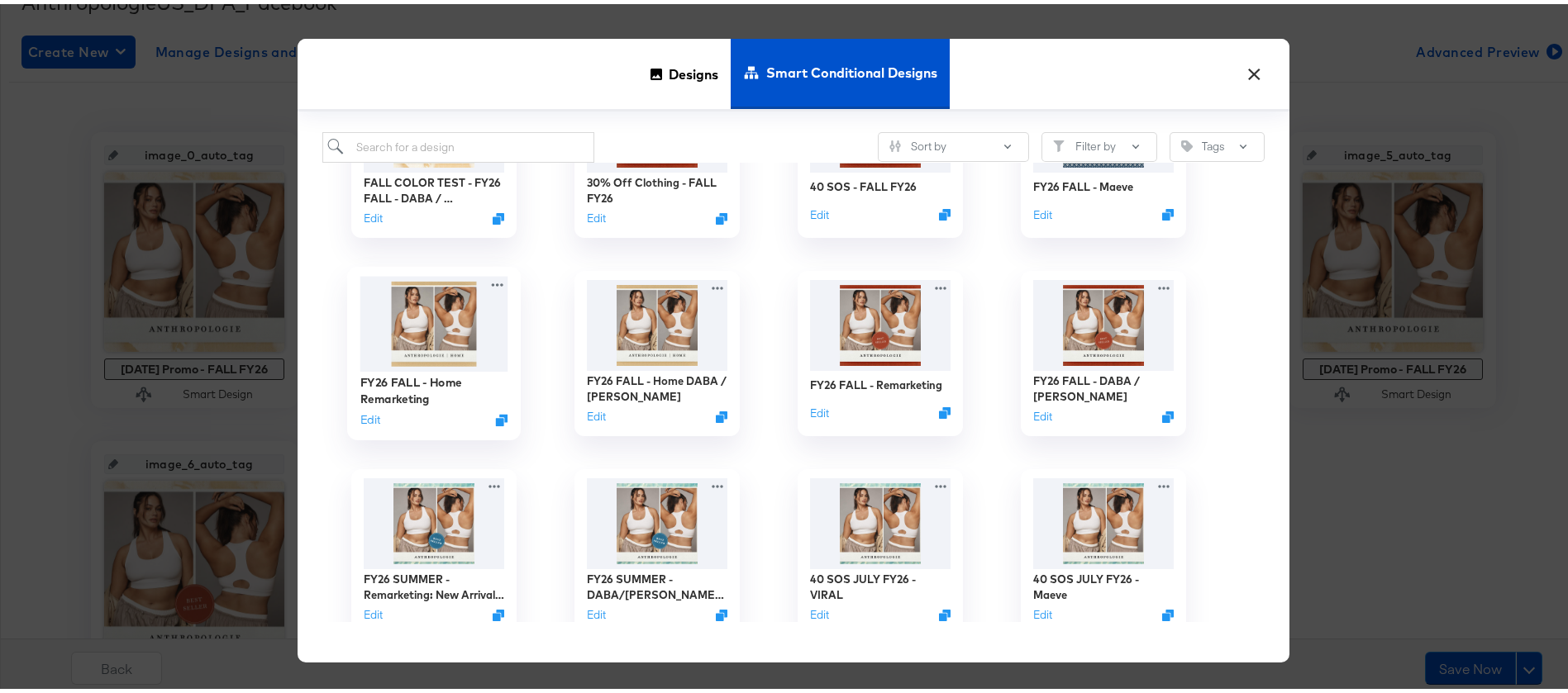
click at [419, 322] on img at bounding box center [434, 319] width 148 height 95
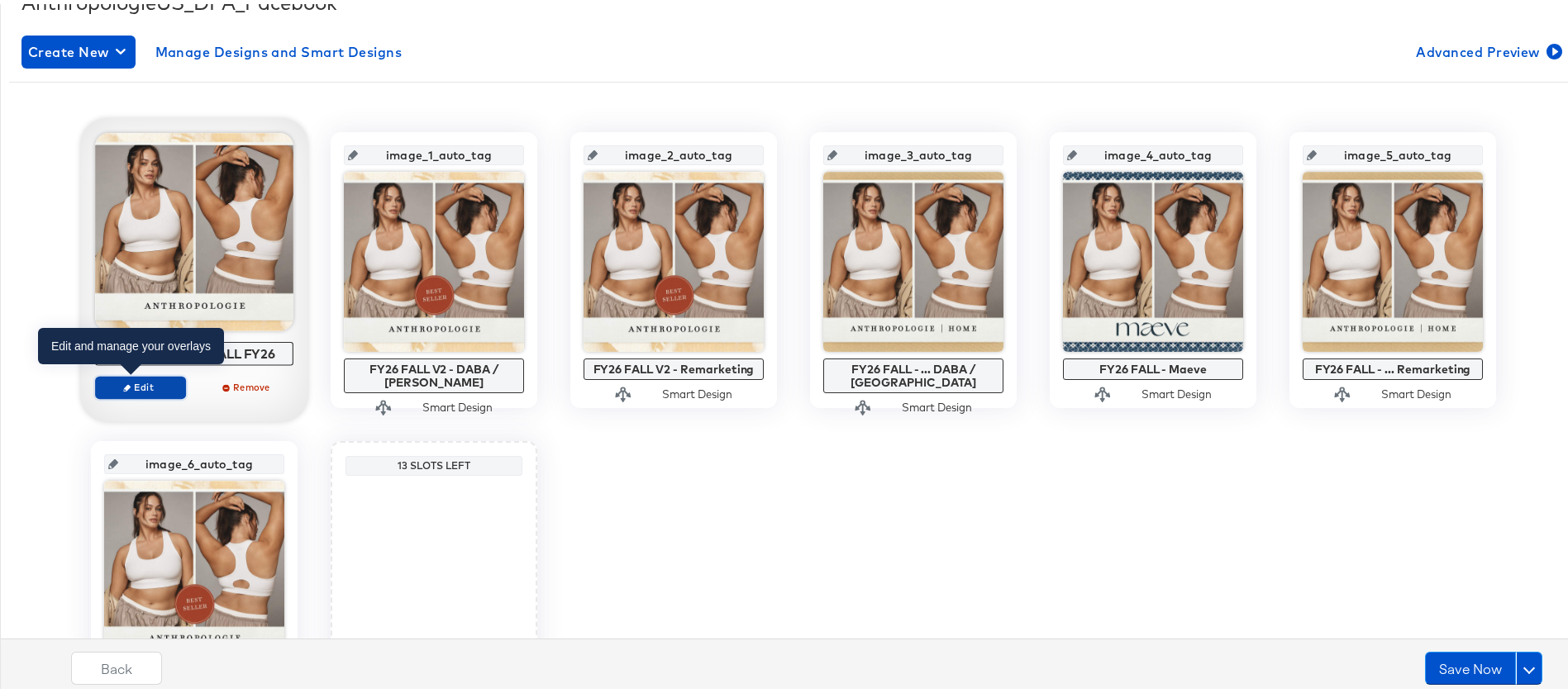
click at [141, 392] on button "Edit" at bounding box center [140, 383] width 91 height 23
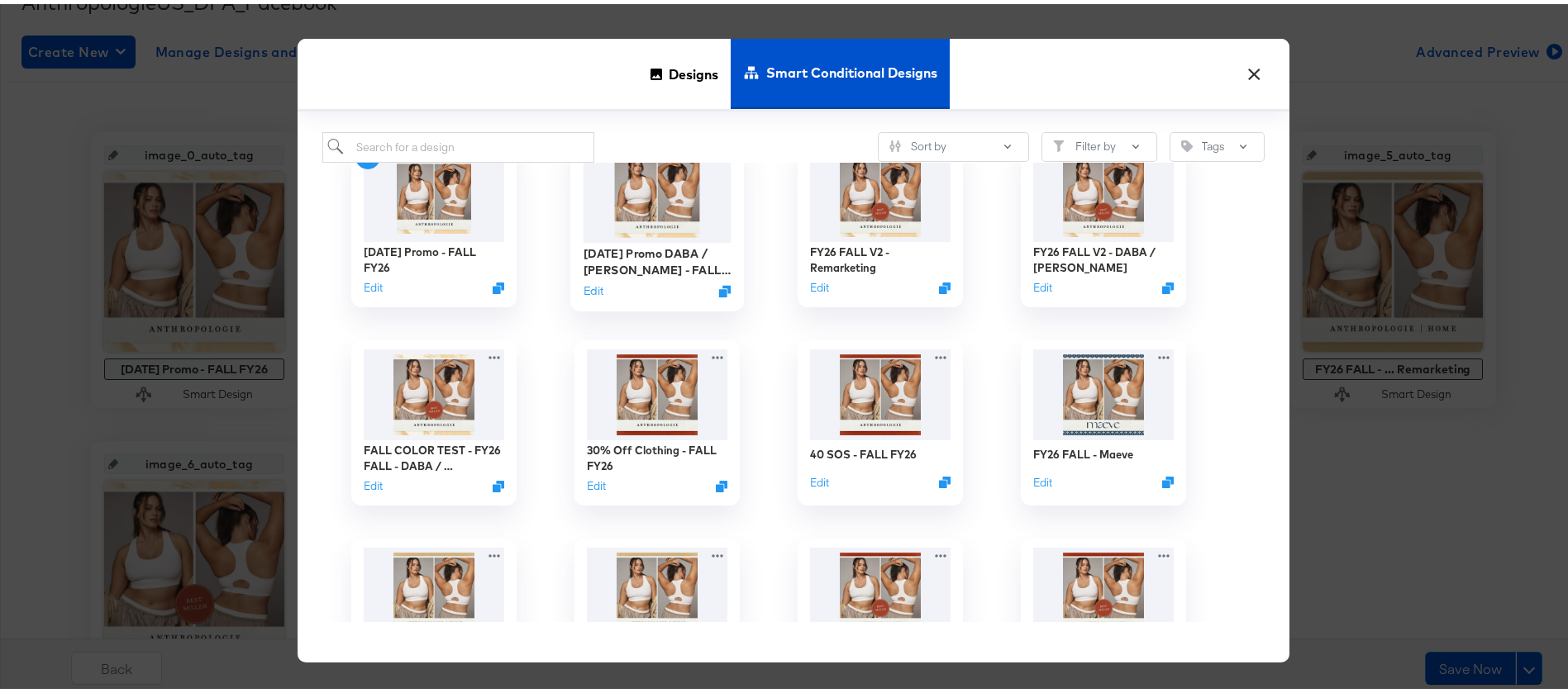
scroll to position [62, 0]
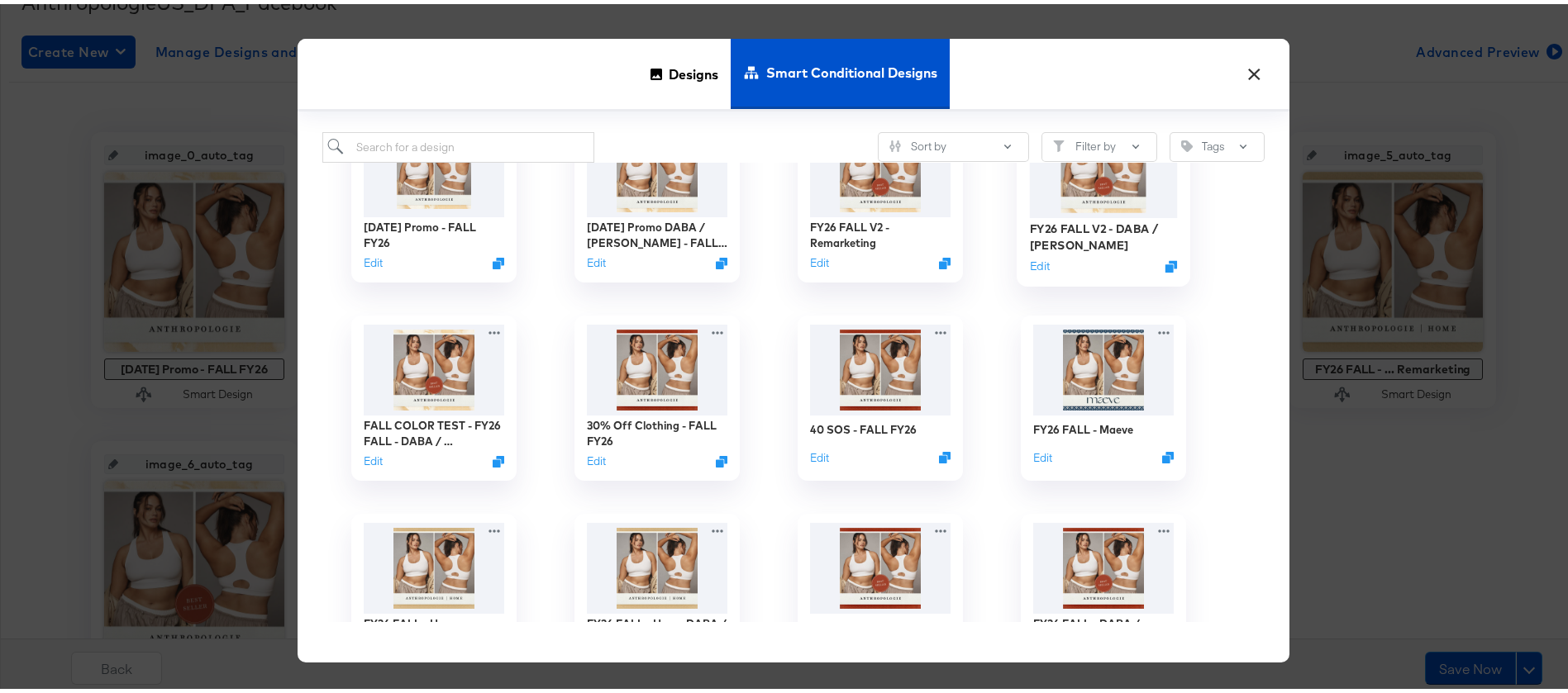
click at [1122, 198] on img at bounding box center [1104, 166] width 148 height 95
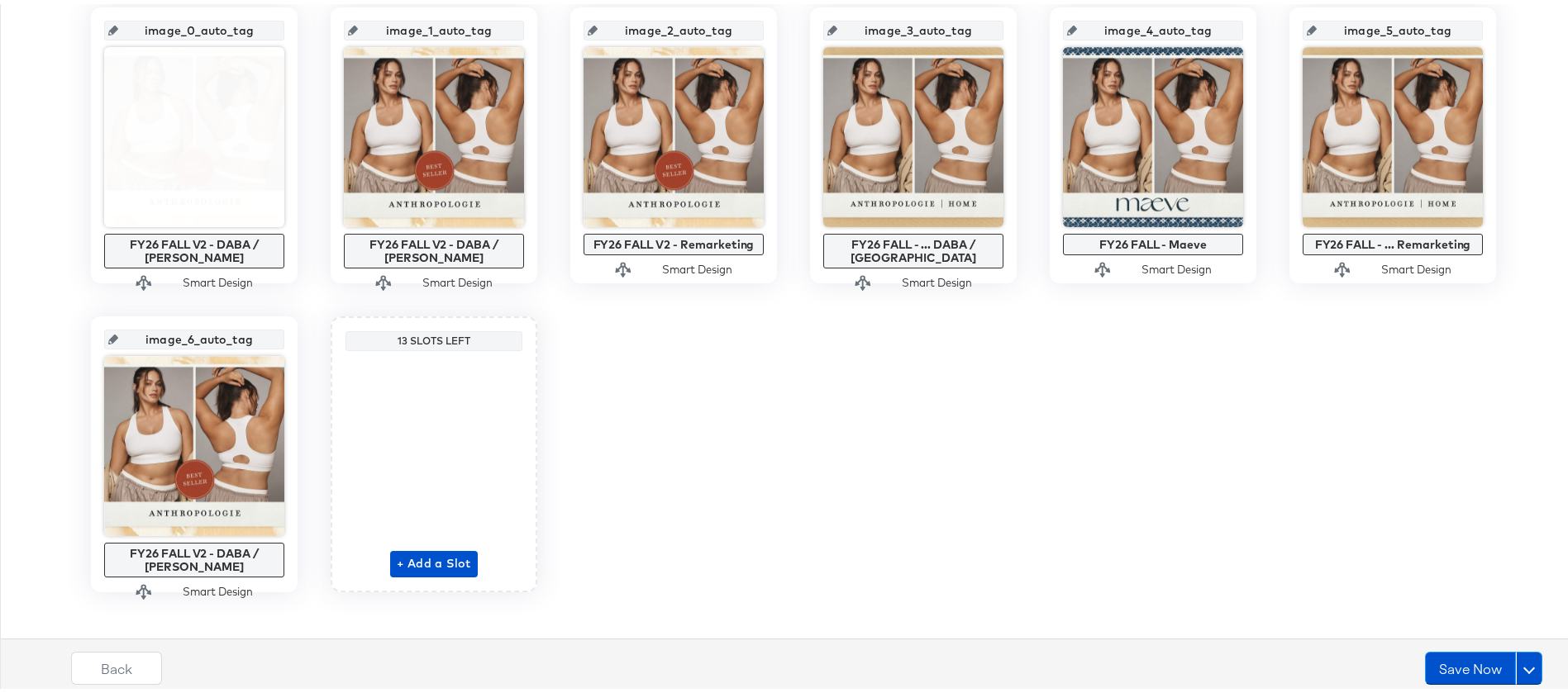
scroll to position [391, 0]
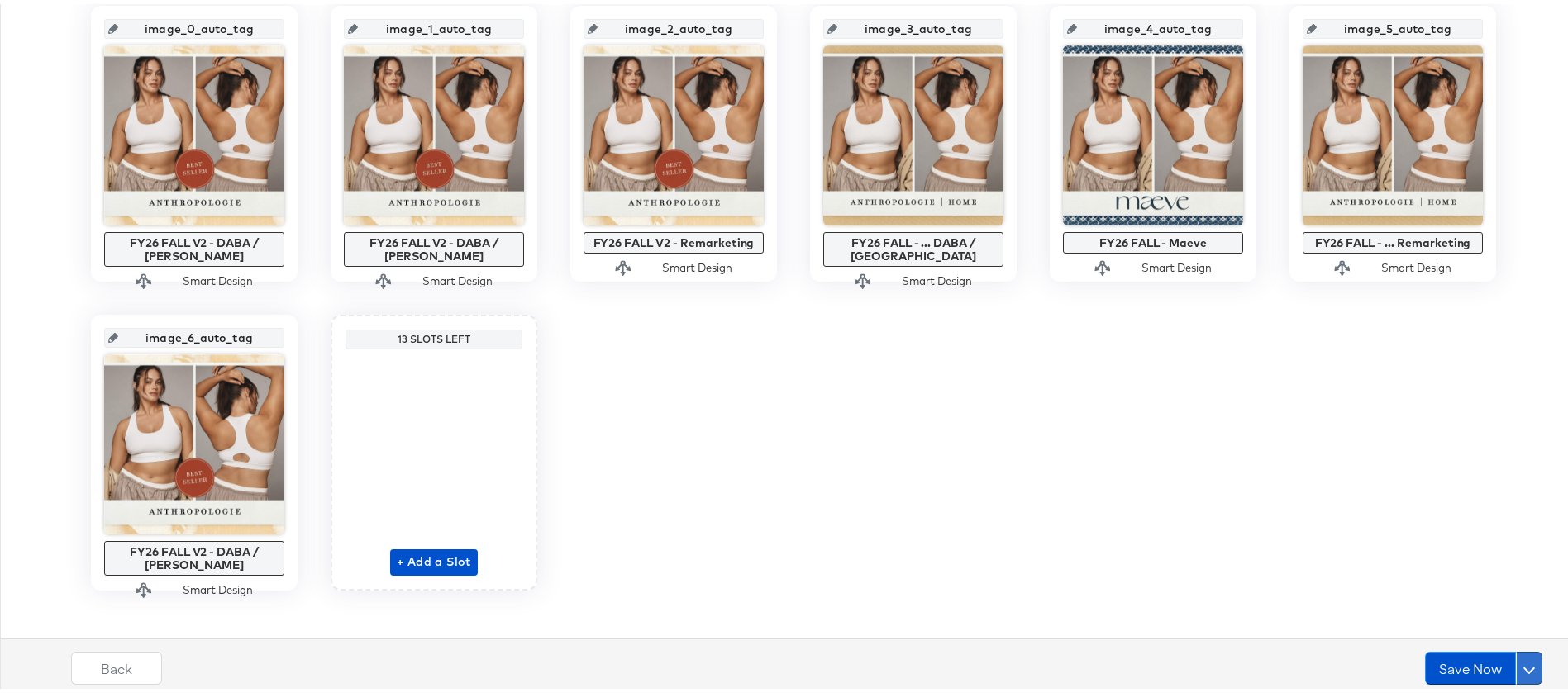
click at [1522, 671] on button at bounding box center [1529, 665] width 26 height 33
click at [1491, 625] on div "Schedule Save" at bounding box center [1490, 632] width 75 height 16
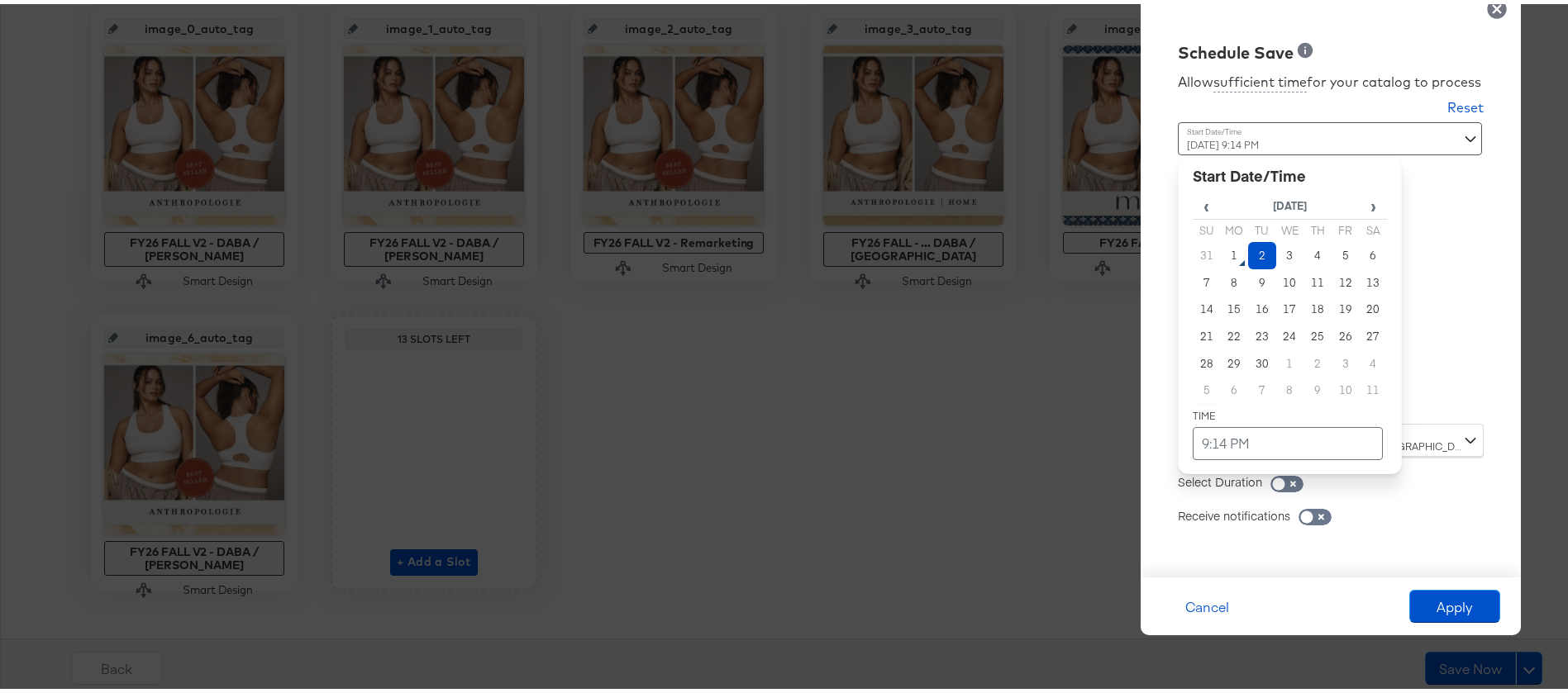
click at [1225, 393] on div "[DATE] 9:14 PM ‹ [DATE] › Su Mo Tu We Th Fr Sa 31 1 2 3 4 5 6 7 8 9 10 11 12 13…" at bounding box center [1290, 263] width 224 height 289
click at [1221, 262] on td "1" at bounding box center [1235, 252] width 28 height 27
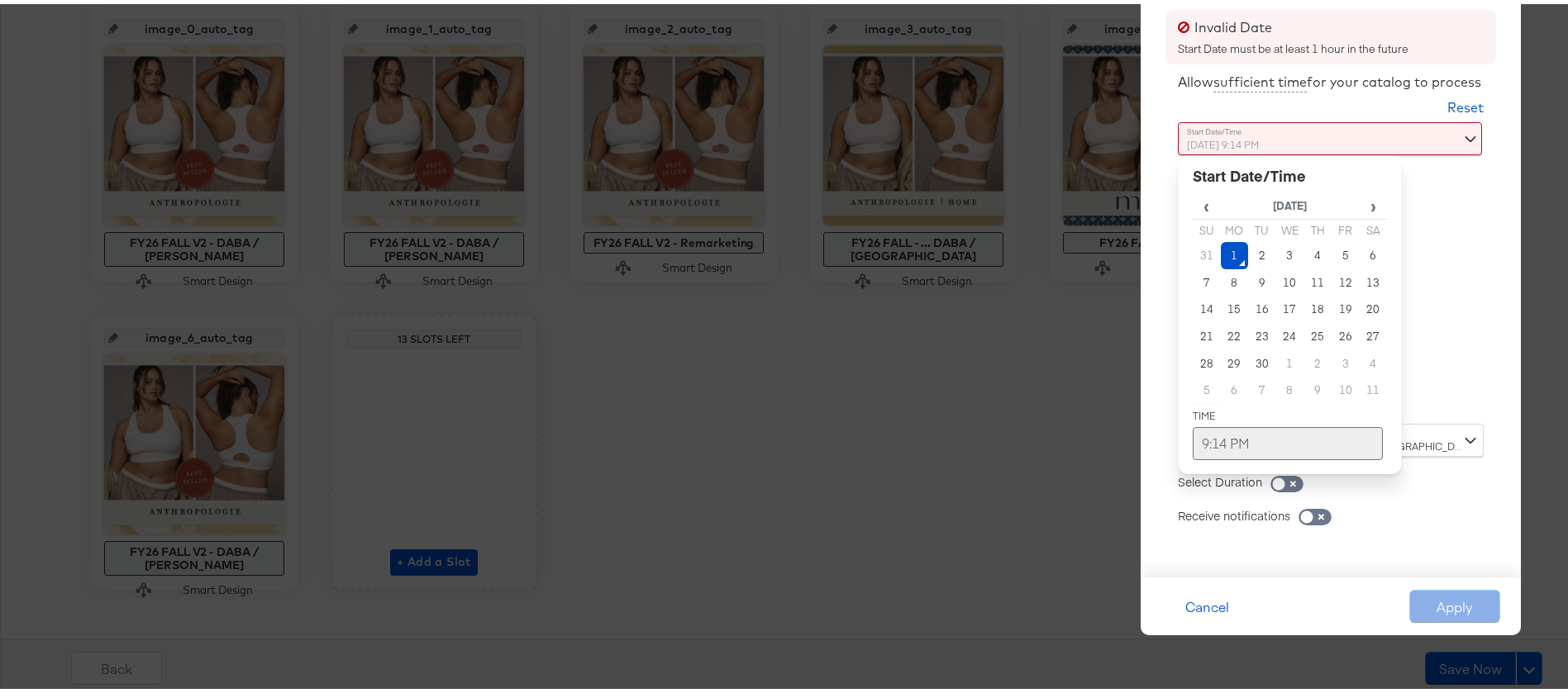
click at [1193, 433] on td "9:14 PM" at bounding box center [1288, 440] width 190 height 33
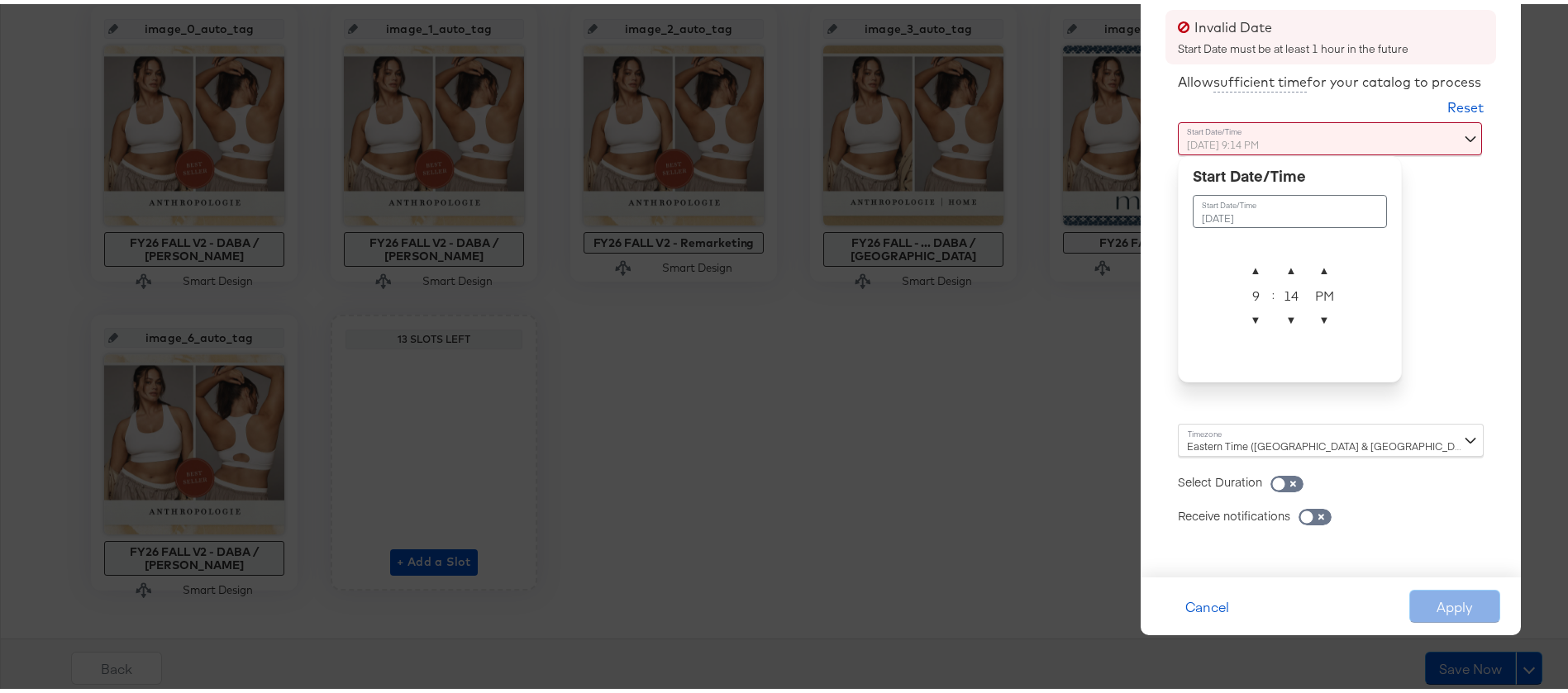
click at [1239, 292] on div "9" at bounding box center [1255, 291] width 33 height 16
click at [1239, 335] on td "▲ 9 ▼ : ▲ 14 ▼ ▲ PM ▼" at bounding box center [1290, 293] width 103 height 88
click at [1239, 311] on span "▼" at bounding box center [1255, 315] width 33 height 33
click at [1239, 313] on span "▼" at bounding box center [1255, 315] width 33 height 33
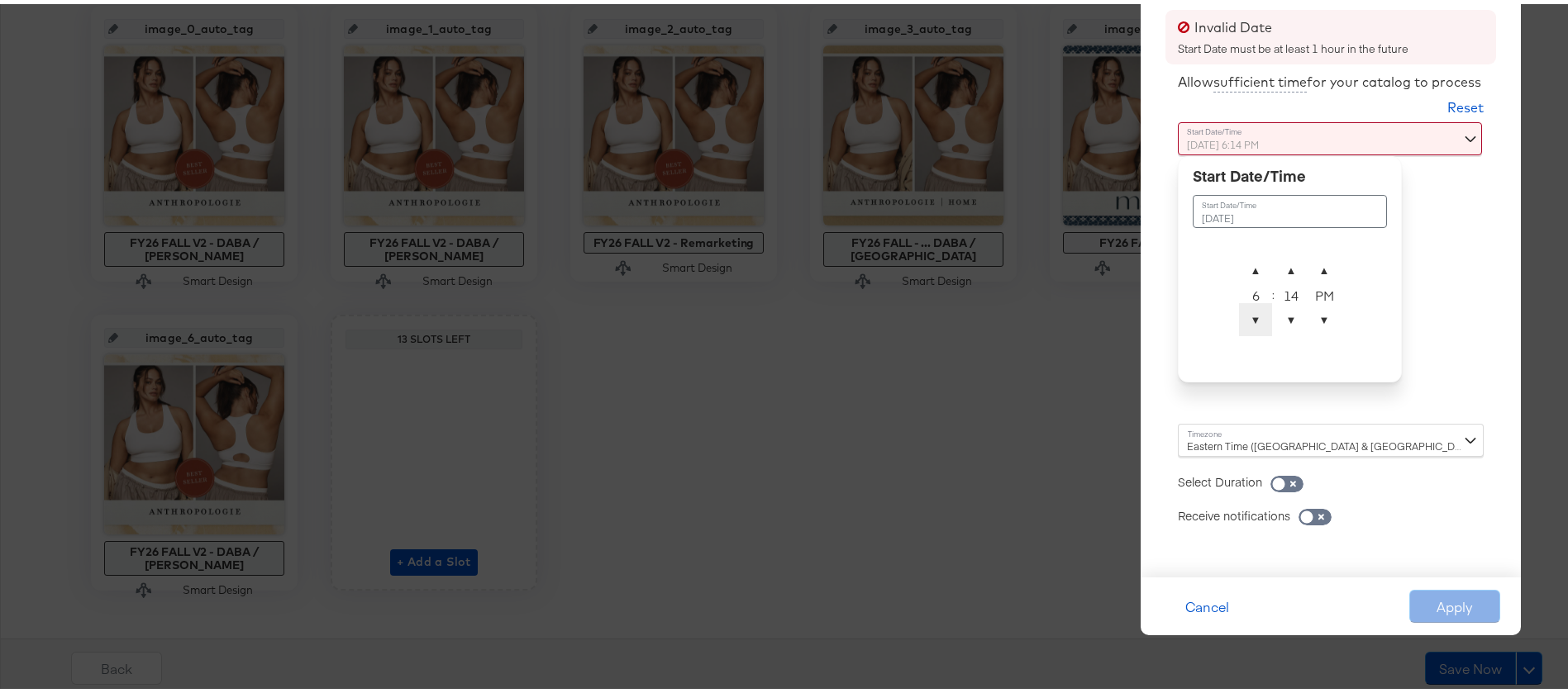
click at [1239, 313] on span "▼" at bounding box center [1255, 315] width 33 height 33
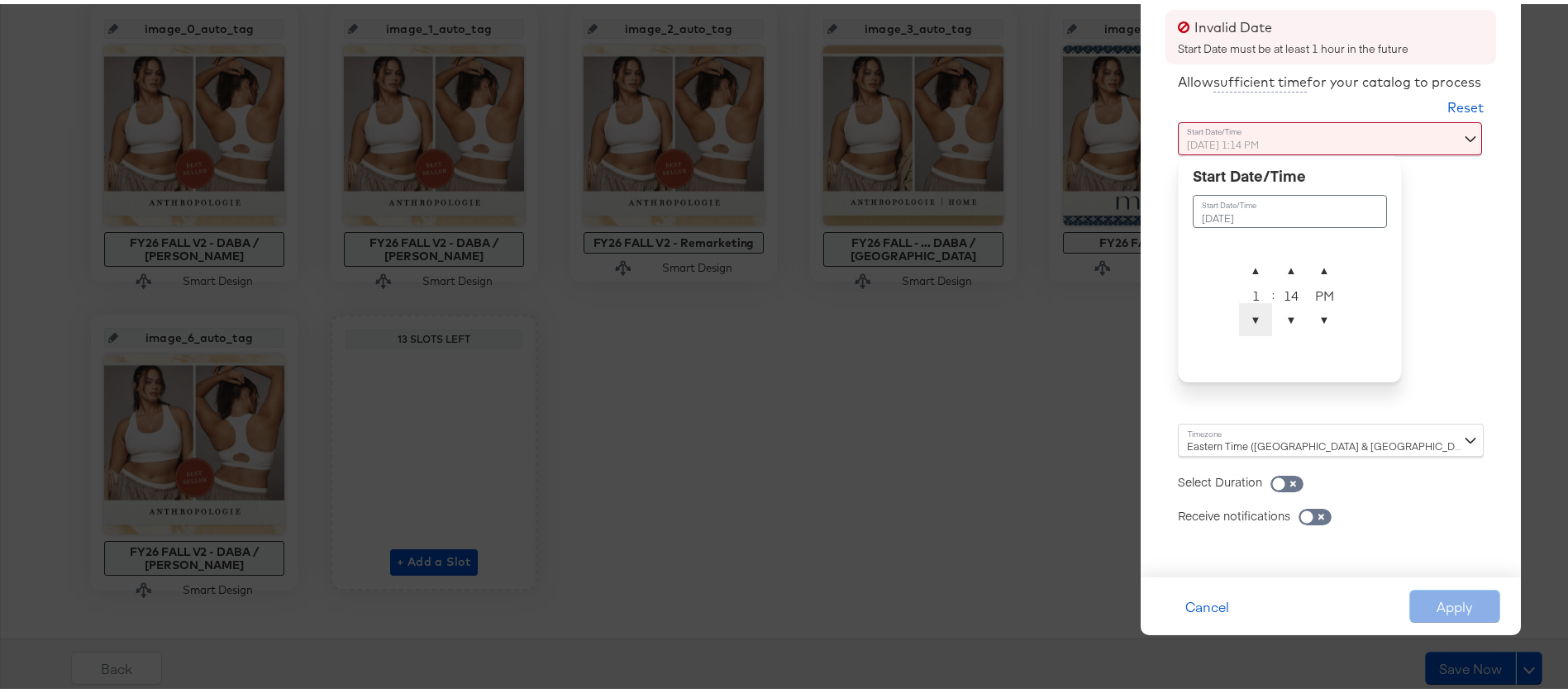
click at [1239, 313] on span "▼" at bounding box center [1255, 315] width 33 height 33
click at [1274, 269] on span "▲" at bounding box center [1291, 266] width 33 height 33
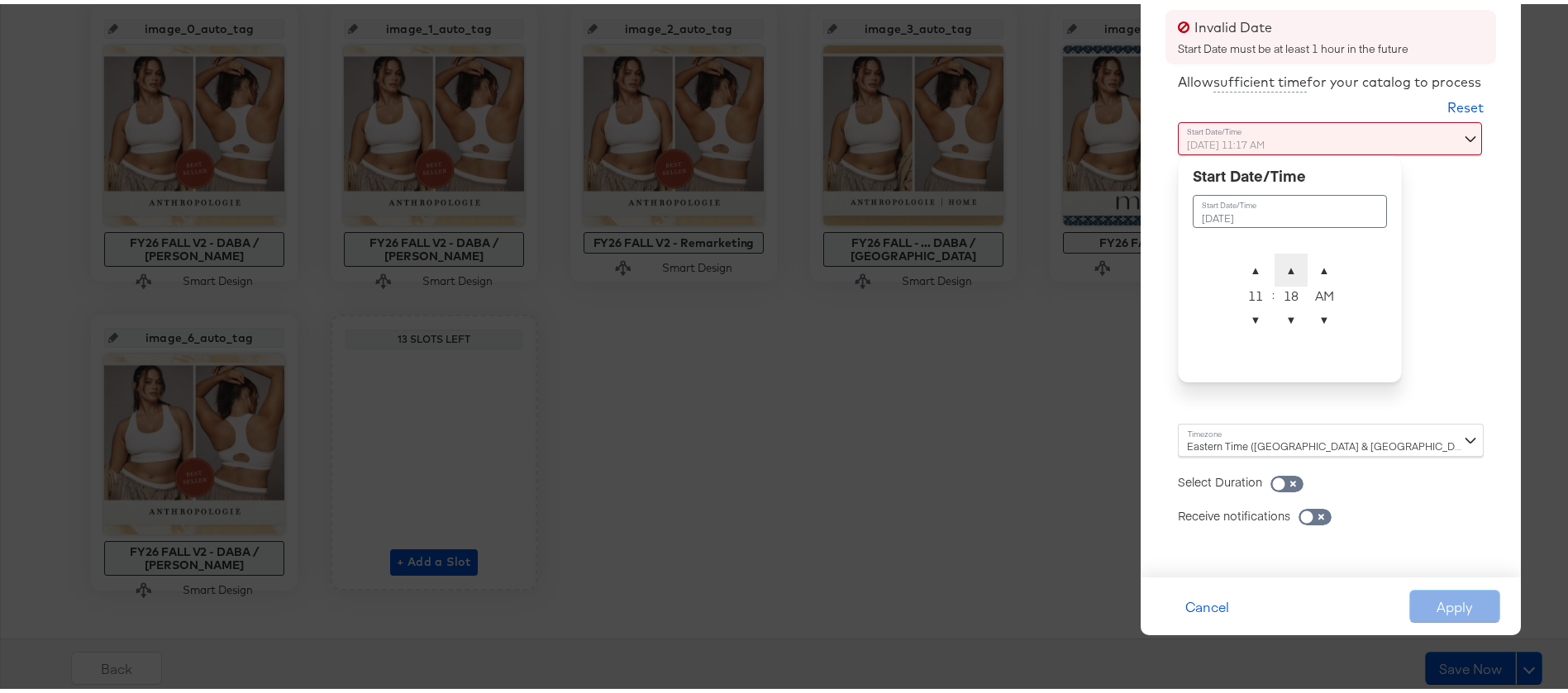
click at [1274, 269] on span "▲" at bounding box center [1291, 266] width 33 height 33
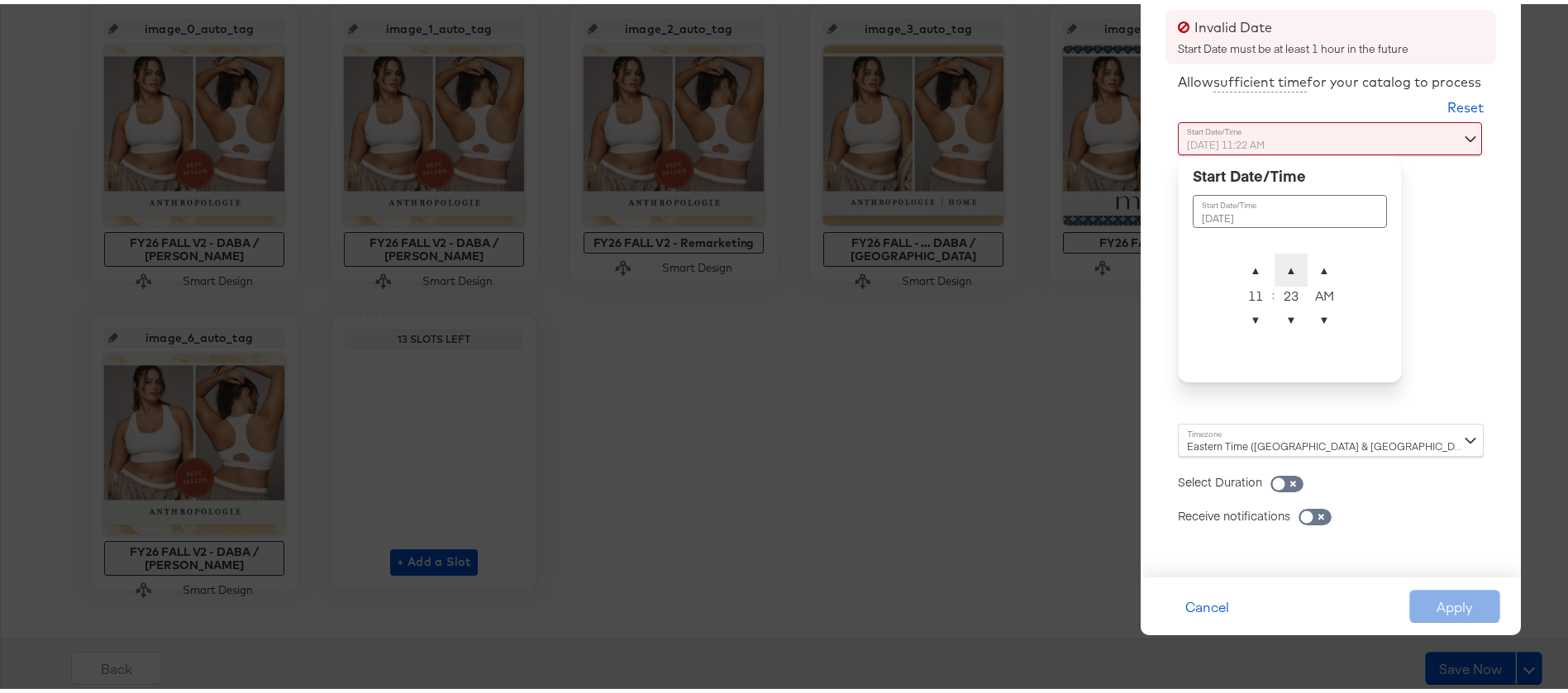
click at [1274, 269] on span "▲" at bounding box center [1291, 266] width 33 height 33
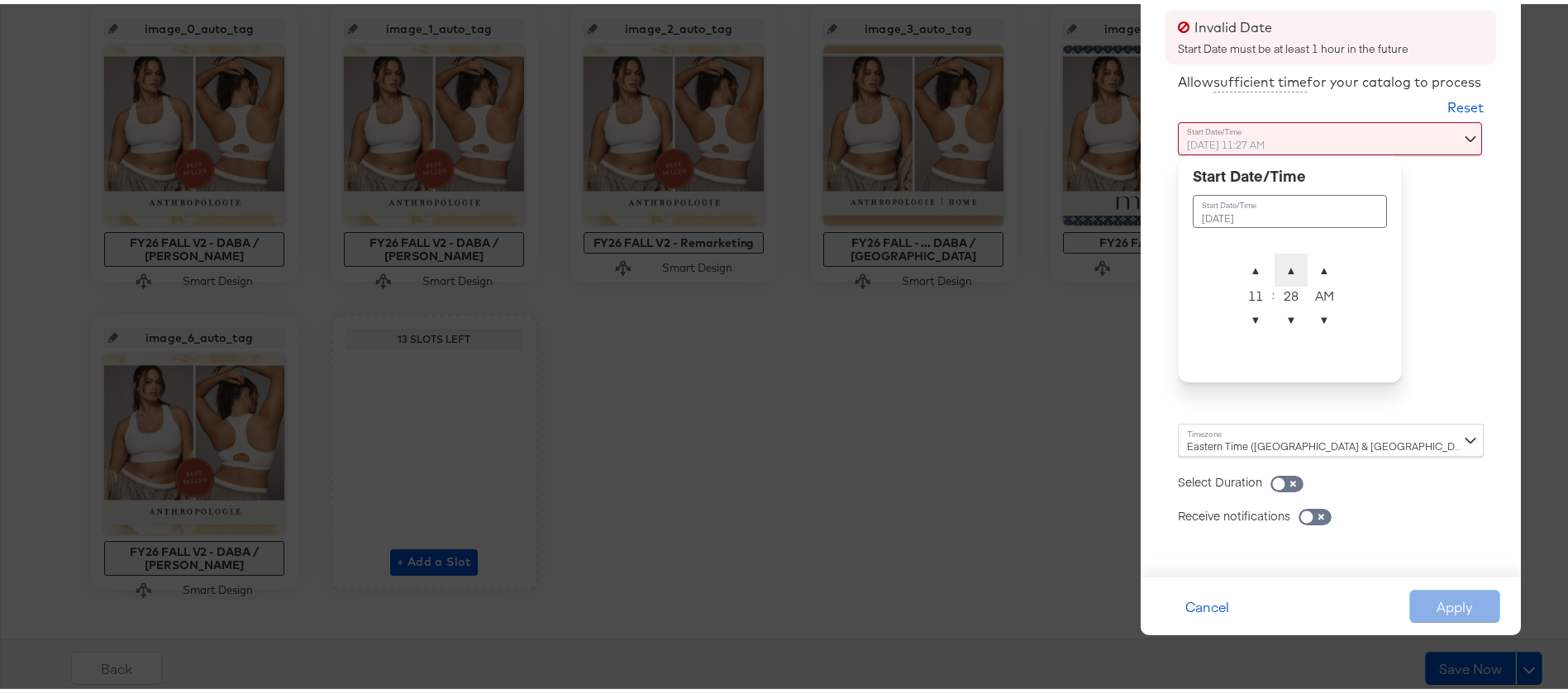
click at [1274, 269] on span "▲" at bounding box center [1291, 266] width 33 height 33
click at [1275, 315] on span "▼" at bounding box center [1291, 315] width 33 height 33
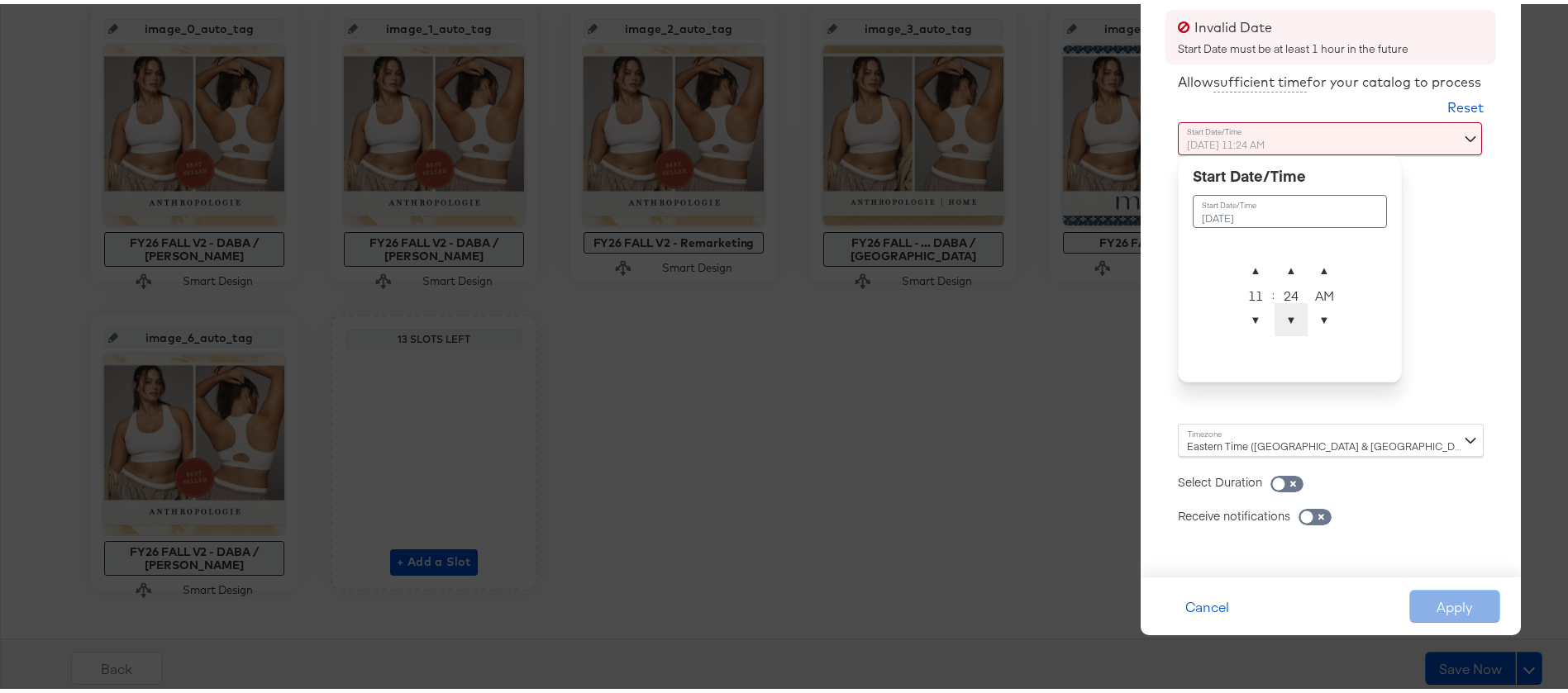
click at [1275, 315] on span "▼" at bounding box center [1291, 315] width 33 height 33
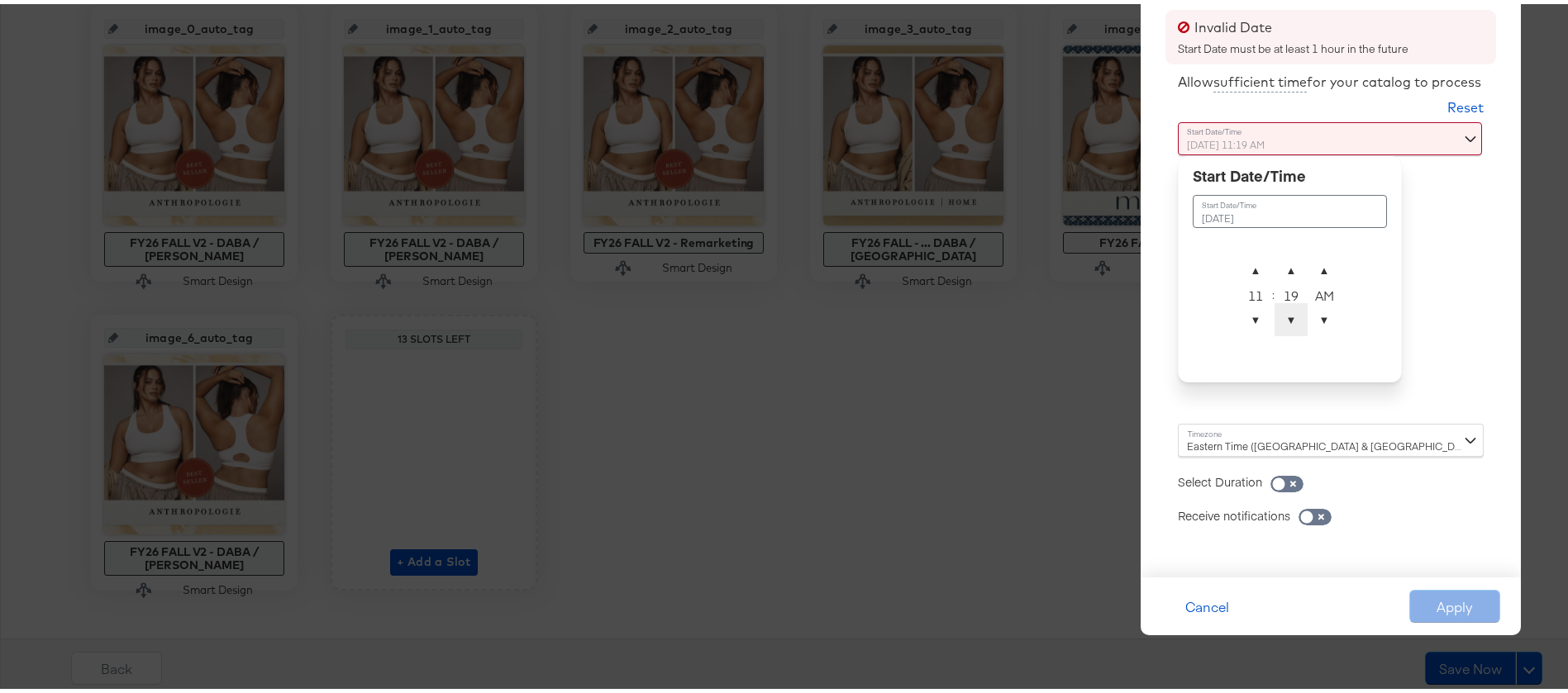
click at [1275, 315] on span "▼" at bounding box center [1291, 315] width 33 height 33
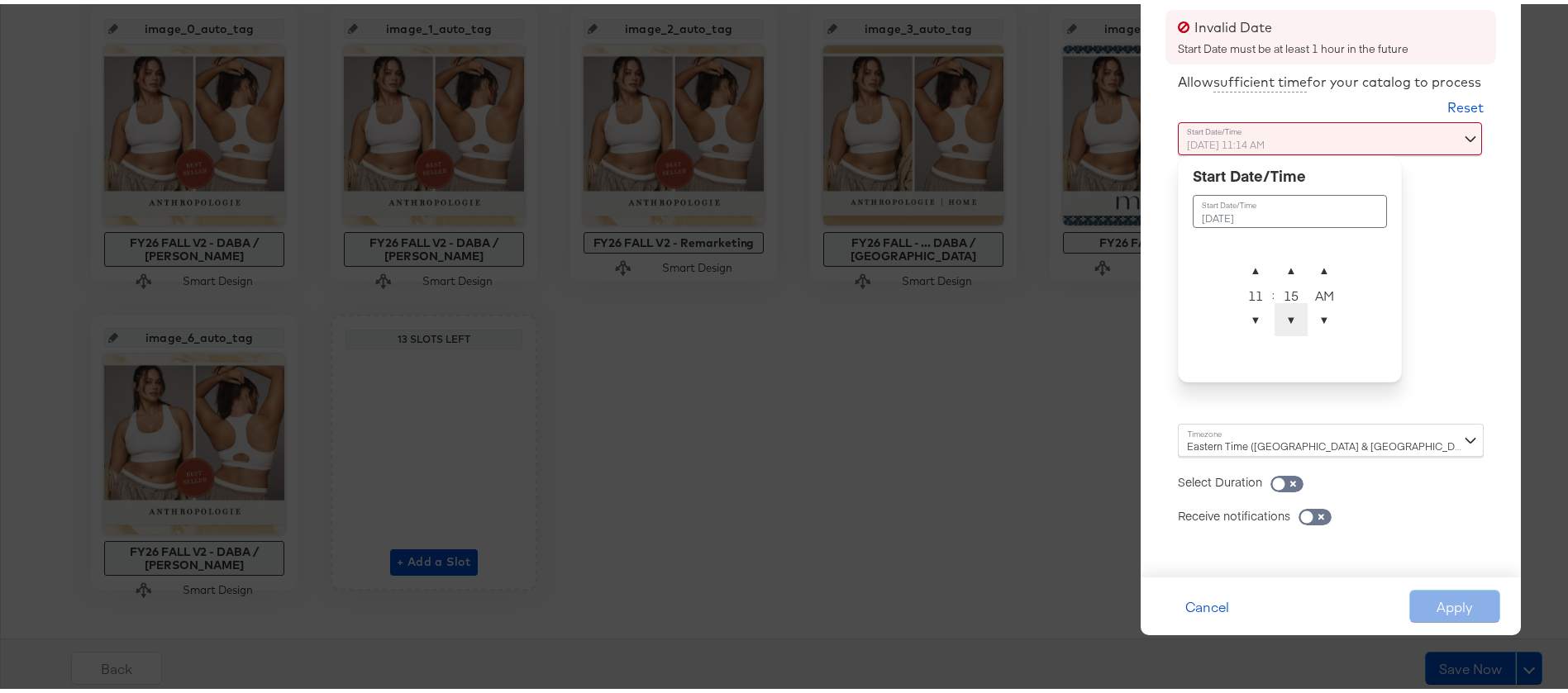
click at [1275, 315] on span "▼" at bounding box center [1291, 315] width 33 height 33
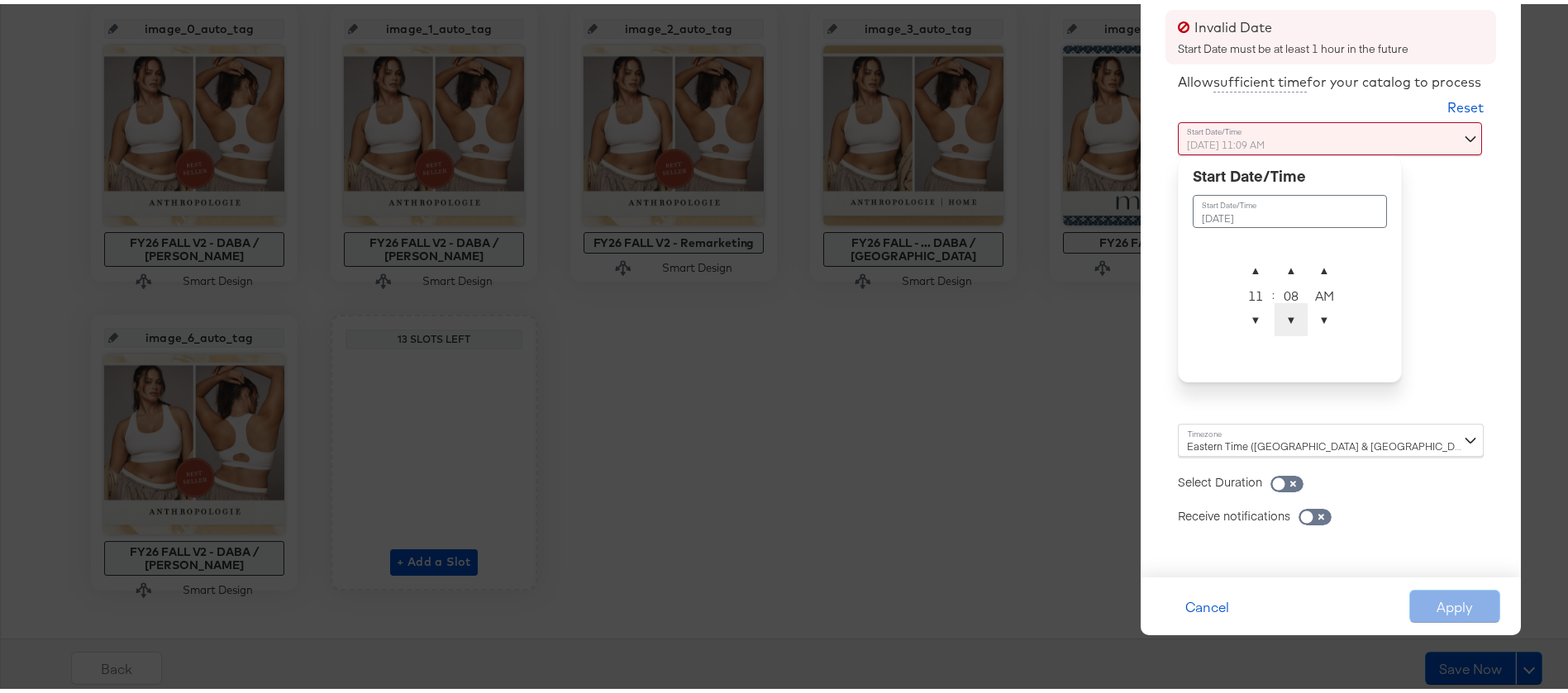
click at [1275, 315] on span "▼" at bounding box center [1291, 315] width 33 height 33
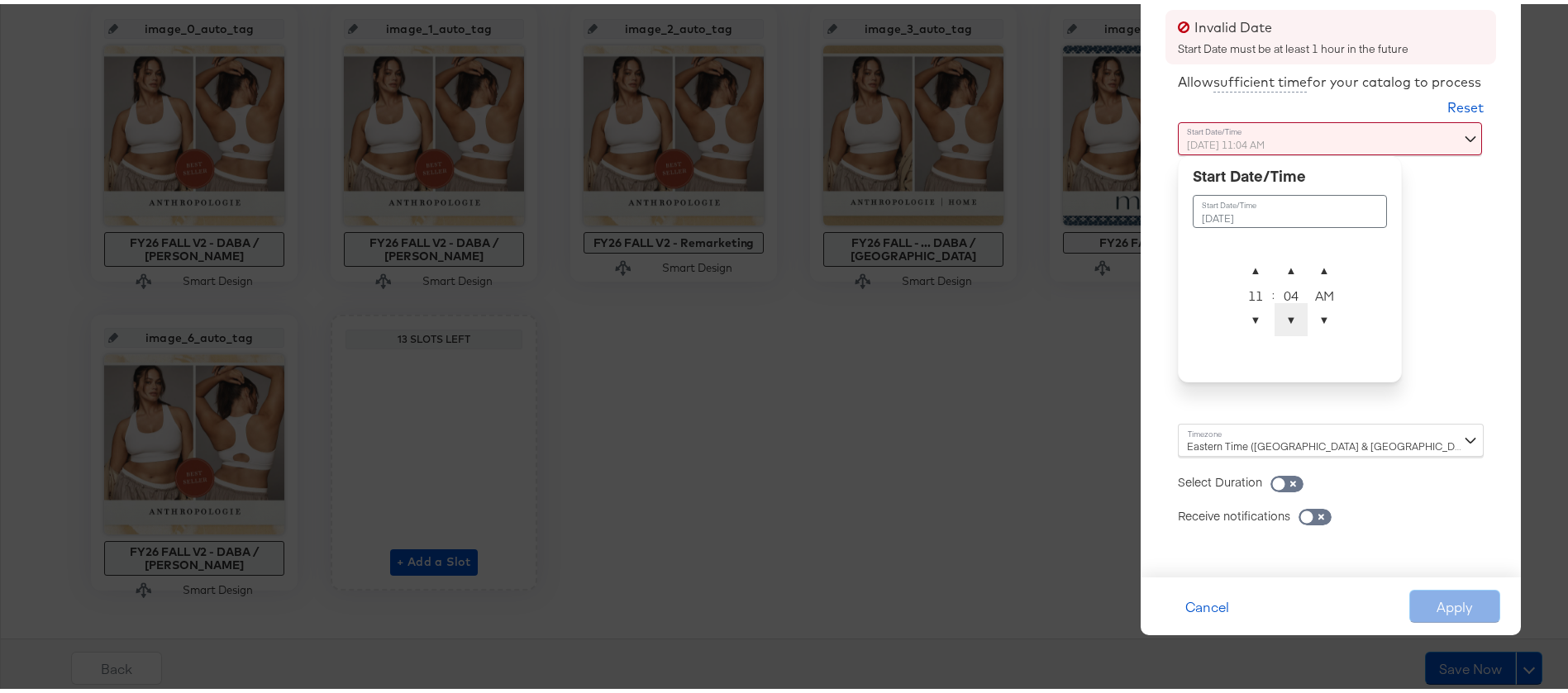
click at [1275, 315] on span "▼" at bounding box center [1291, 315] width 33 height 33
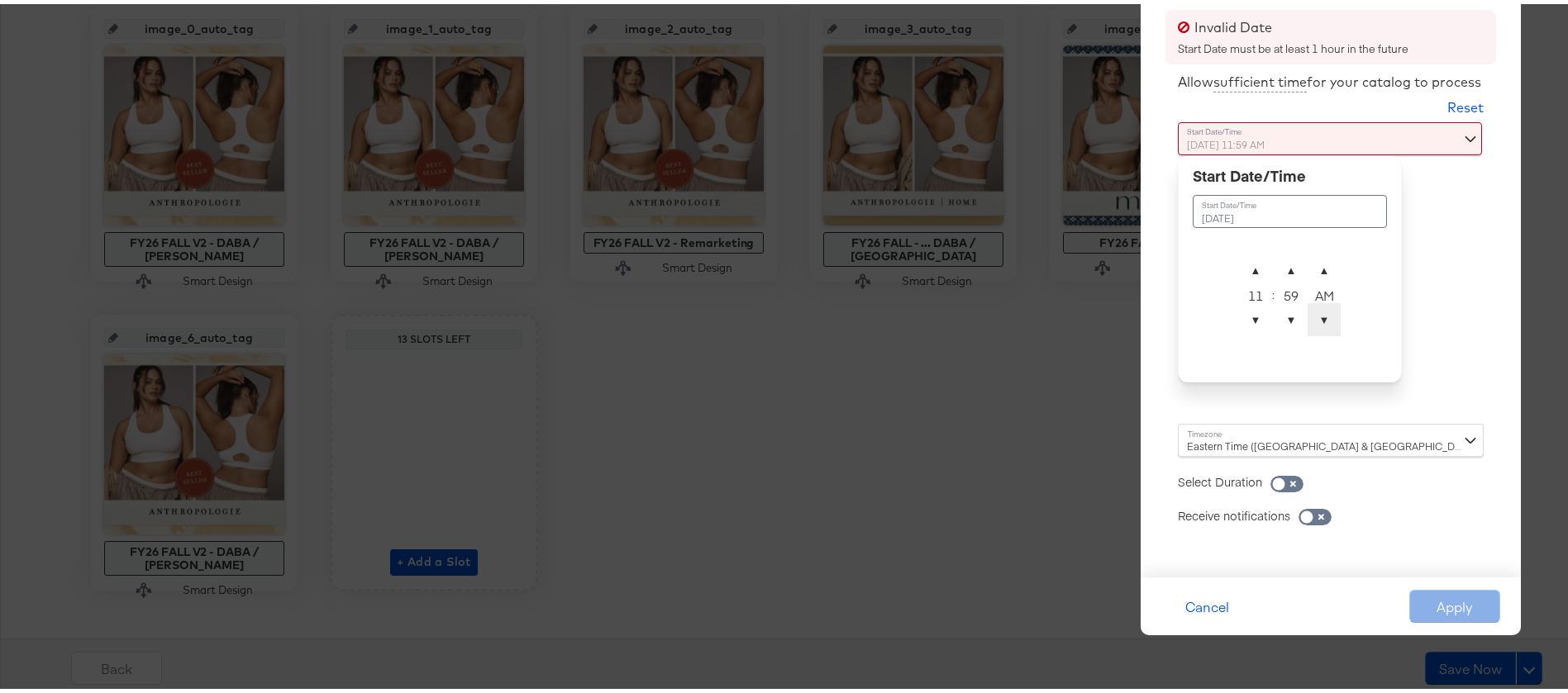
type input "[DATE] 11:59 PM"
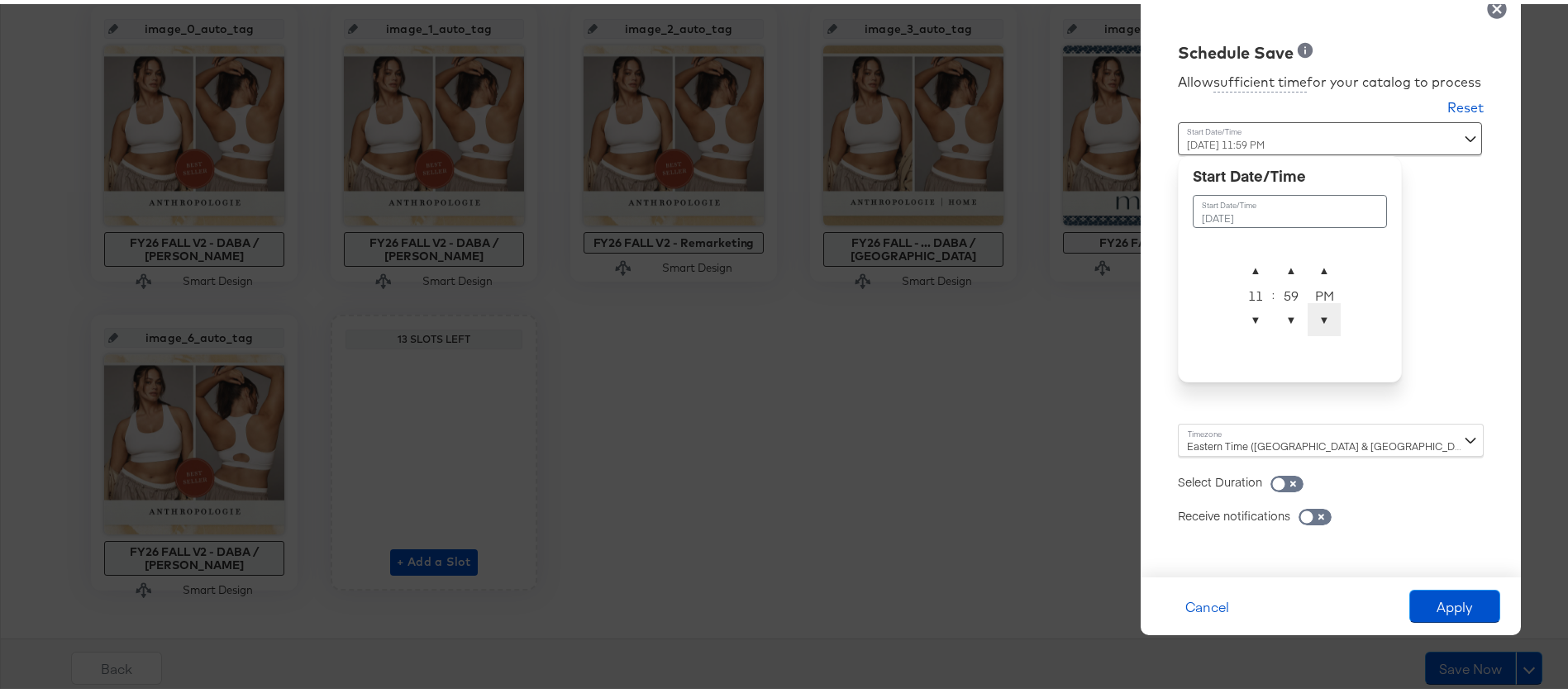
click at [1315, 315] on span "▼" at bounding box center [1324, 315] width 33 height 33
click at [1449, 317] on div "Allow sufficient time for your catalog to process Reset Time : [DATE] 11:59 PM …" at bounding box center [1331, 308] width 356 height 497
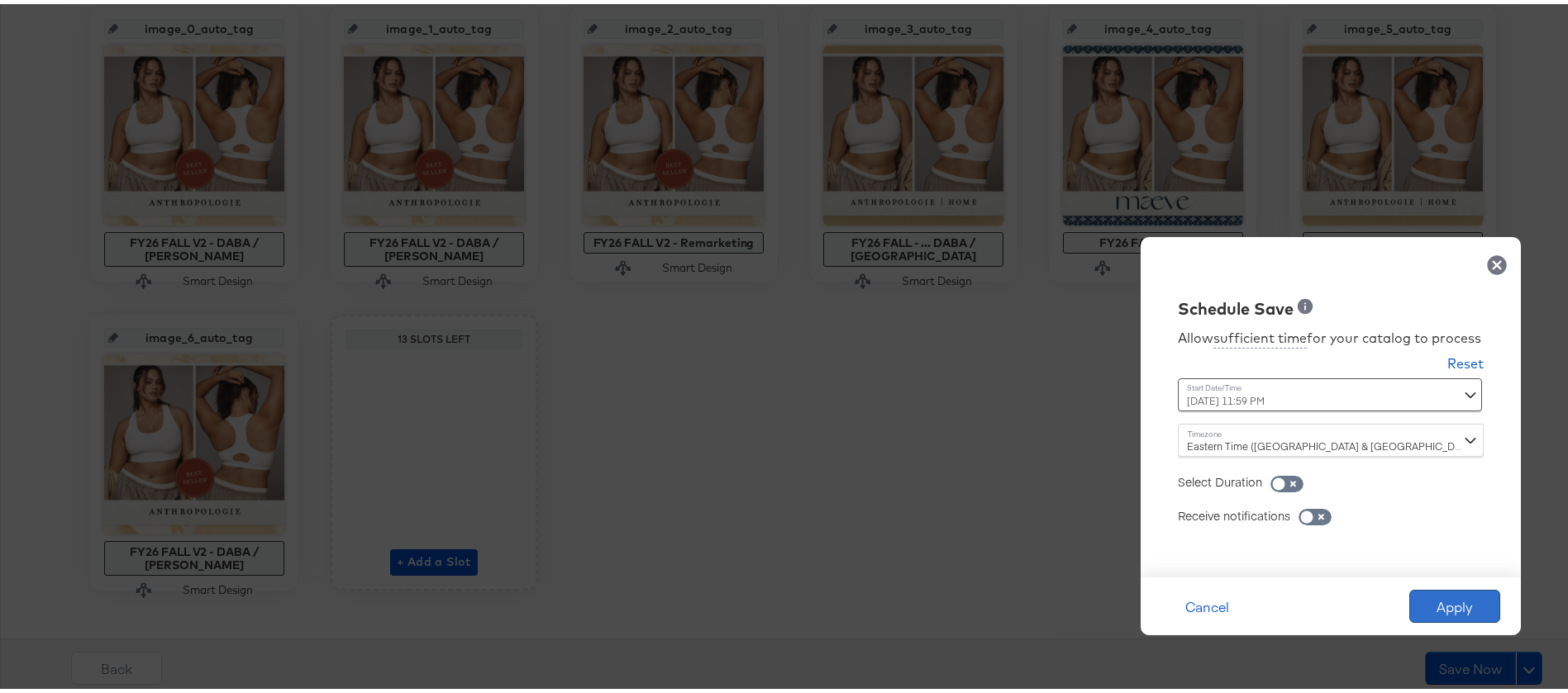
click at [1479, 604] on button "Apply" at bounding box center [1455, 603] width 91 height 33
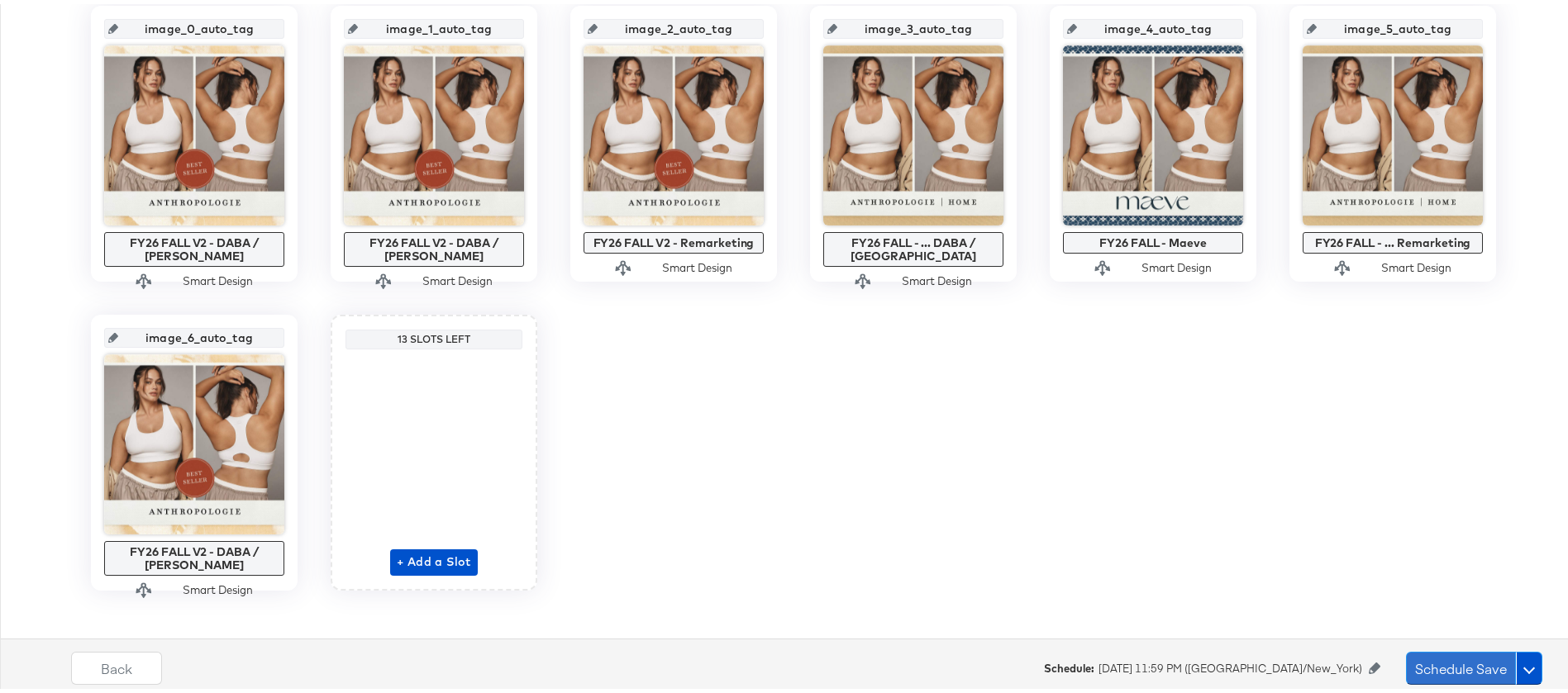
drag, startPoint x: 1469, startPoint y: 660, endPoint x: 1379, endPoint y: 502, distance: 181.8
click at [1379, 502] on div "Catalog AnthropologieUS_DPA_Facebook Create New Manage Designs and Smart Design…" at bounding box center [794, 256] width 1587 height 873
click at [1433, 648] on button "Schedule Save" at bounding box center [1461, 665] width 110 height 33
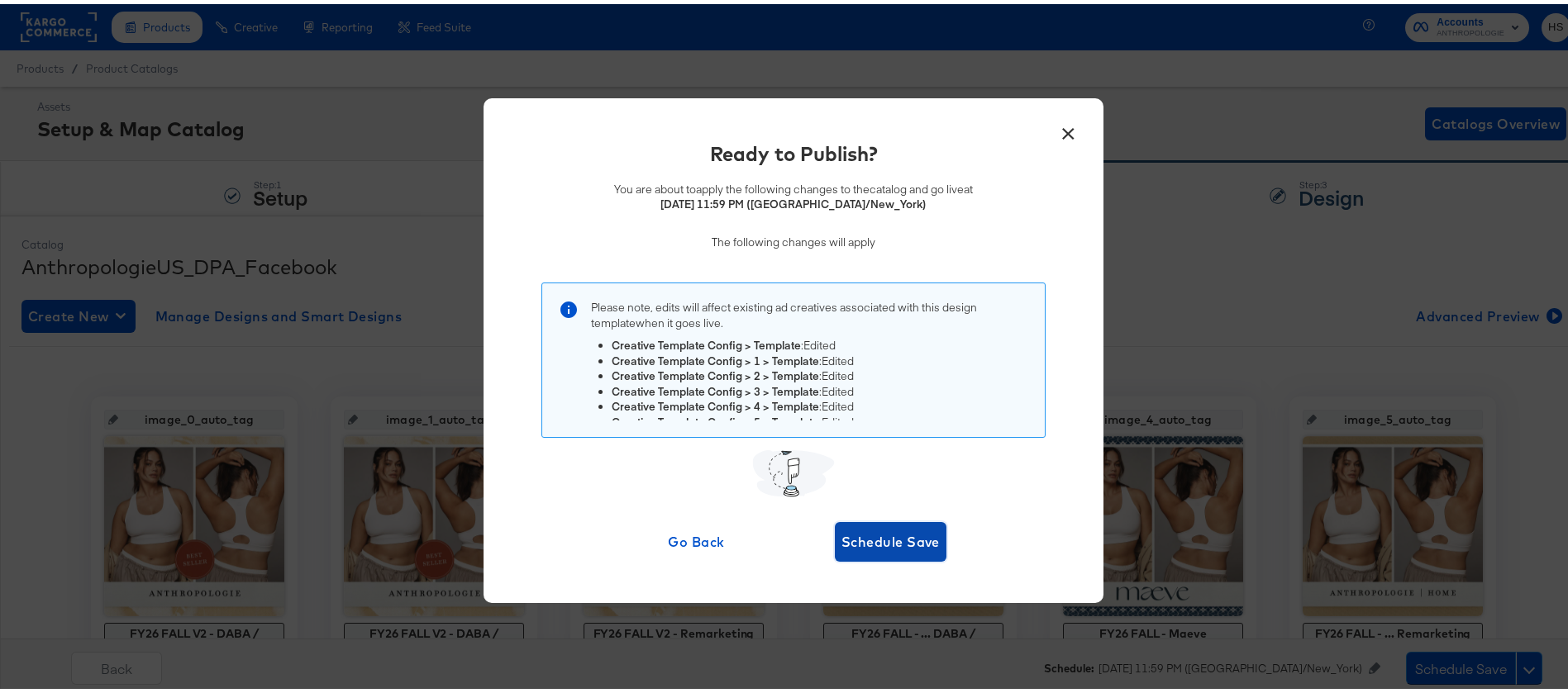
click at [909, 529] on span "Schedule Save" at bounding box center [891, 537] width 99 height 23
